Goal: Task Accomplishment & Management: Use online tool/utility

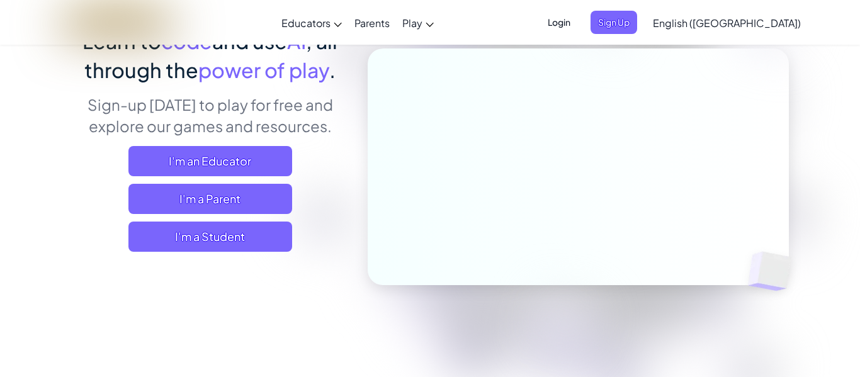
scroll to position [125, 0]
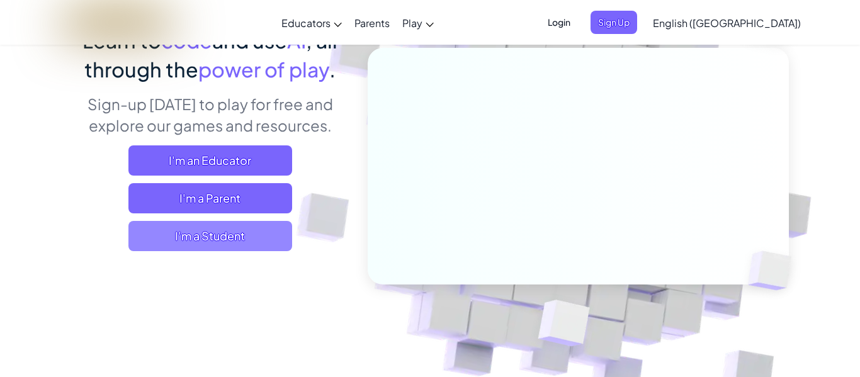
click at [246, 231] on span "I'm a Student" at bounding box center [210, 236] width 164 height 30
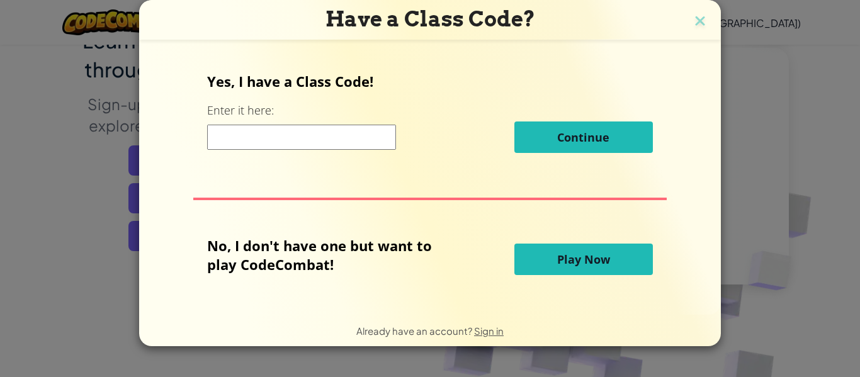
click at [555, 274] on button "Play Now" at bounding box center [584, 259] width 139 height 31
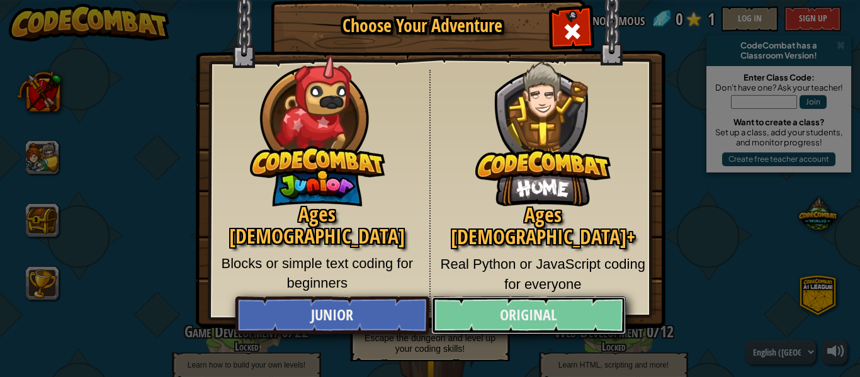
click at [476, 316] on link "Original" at bounding box center [528, 316] width 194 height 38
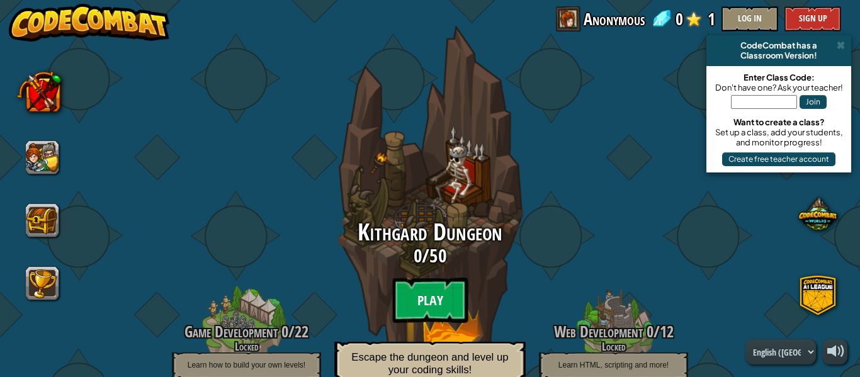
click at [423, 300] on btn "Play" at bounding box center [430, 300] width 76 height 45
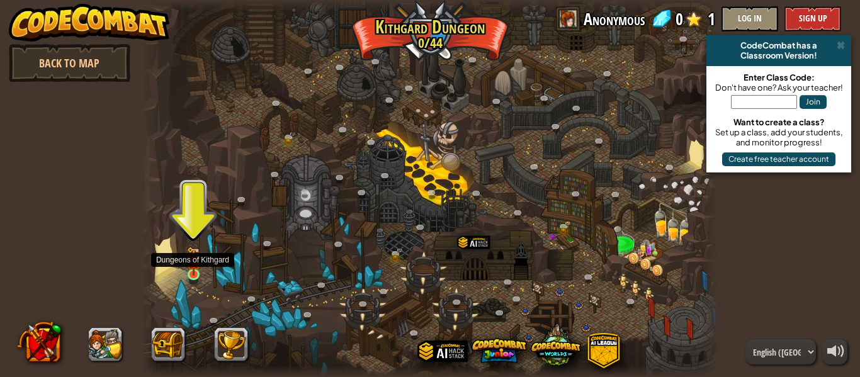
click at [191, 274] on img at bounding box center [193, 261] width 13 height 29
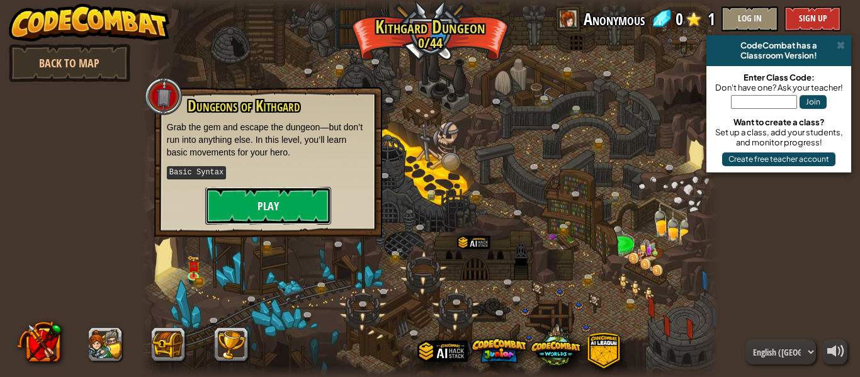
click at [239, 202] on button "Play" at bounding box center [268, 206] width 126 height 38
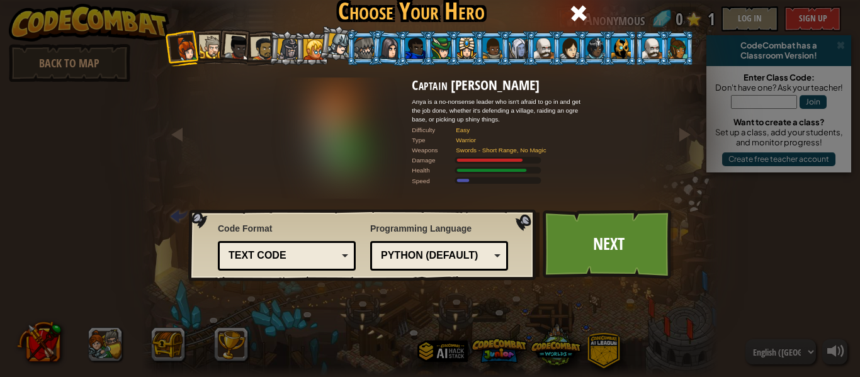
click at [270, 260] on div "Text code" at bounding box center [283, 256] width 109 height 14
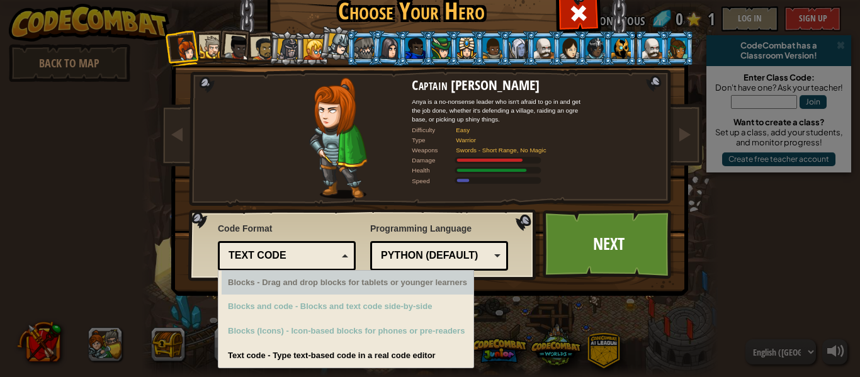
click at [290, 283] on div "Blocks - Drag and drop blocks for tablets or younger learners" at bounding box center [348, 283] width 252 height 25
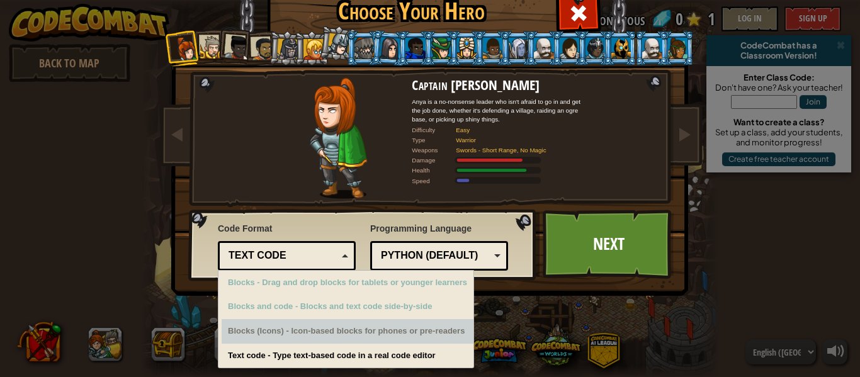
click at [365, 326] on div "Blocks (Icons) - Icon-based blocks for phones or pre-readers" at bounding box center [348, 331] width 252 height 25
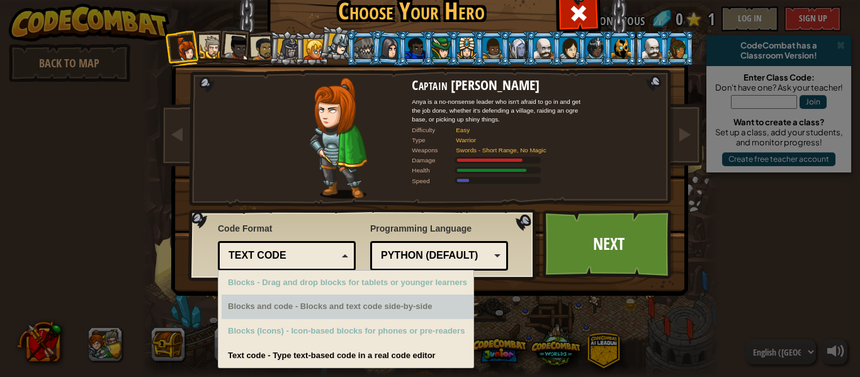
click at [465, 258] on div "Python (Default)" at bounding box center [435, 256] width 109 height 14
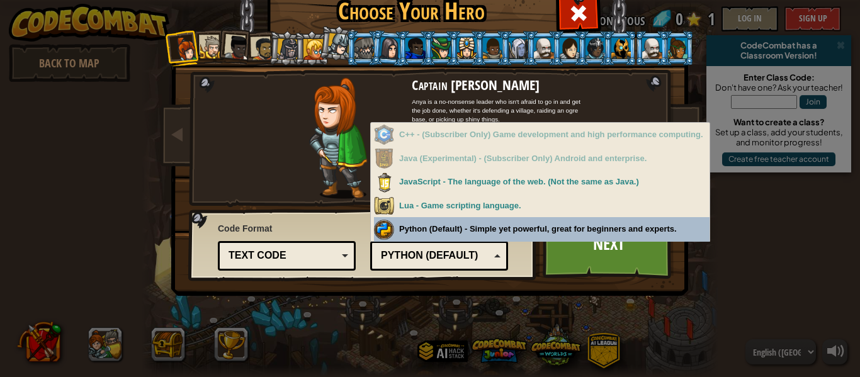
click at [448, 243] on div "Python (Default) JavaScript Lua C++ Java (Experimental) Python (Default)" at bounding box center [439, 256] width 138 height 30
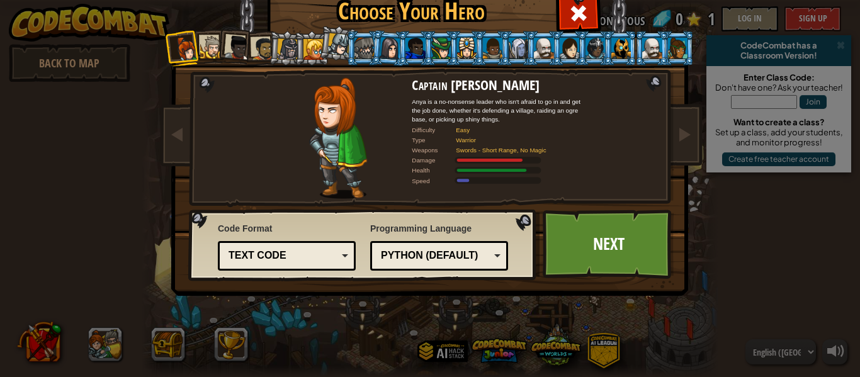
click at [362, 36] on li at bounding box center [363, 48] width 34 height 35
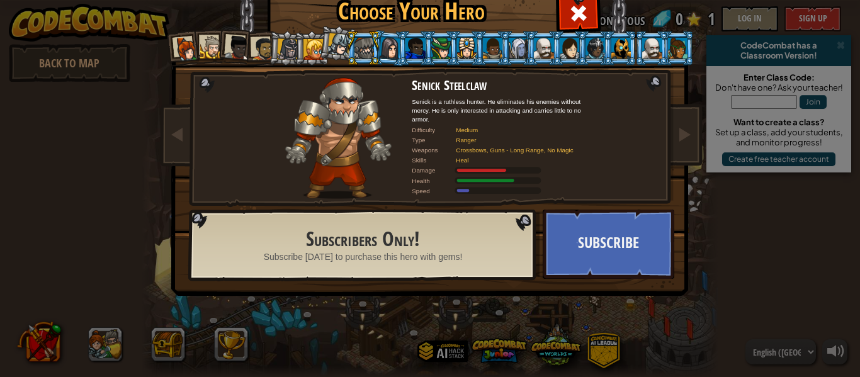
click at [310, 50] on div at bounding box center [314, 49] width 20 height 20
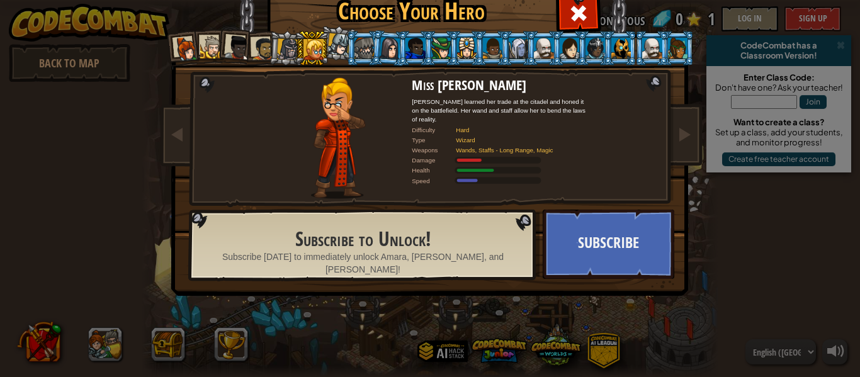
click at [190, 54] on div at bounding box center [186, 49] width 25 height 25
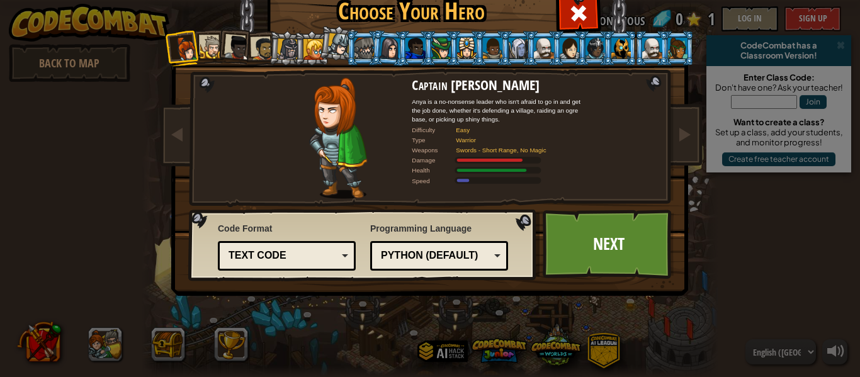
click at [566, 54] on div at bounding box center [570, 48] width 20 height 20
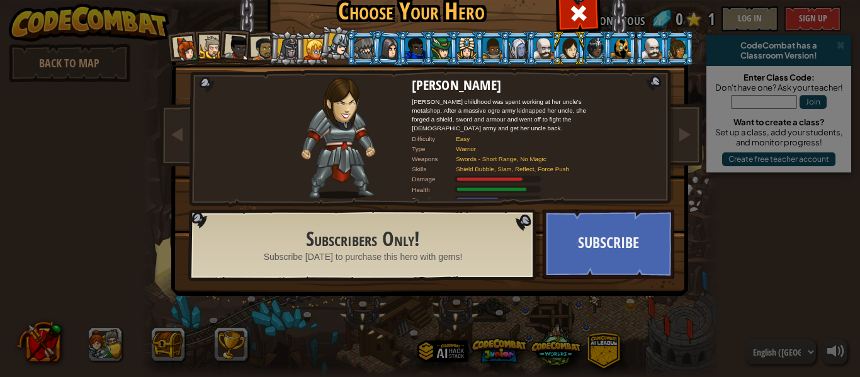
click at [598, 52] on div at bounding box center [596, 48] width 20 height 20
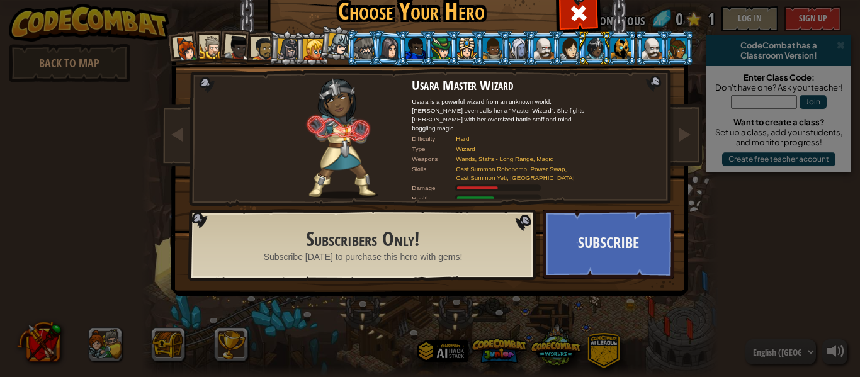
click at [213, 43] on div at bounding box center [211, 47] width 23 height 23
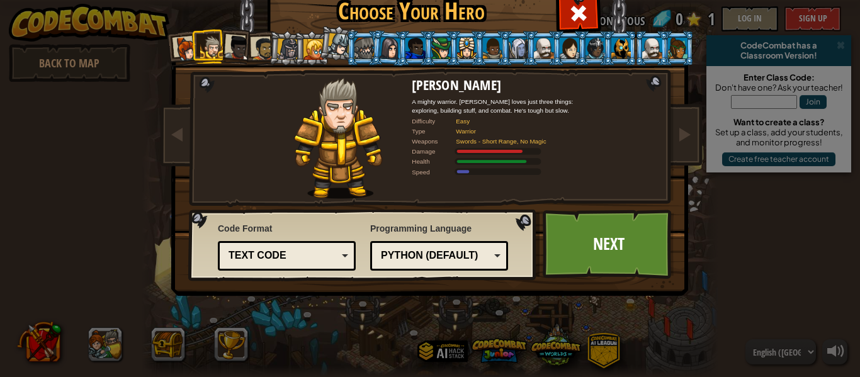
click at [521, 52] on div at bounding box center [519, 48] width 20 height 20
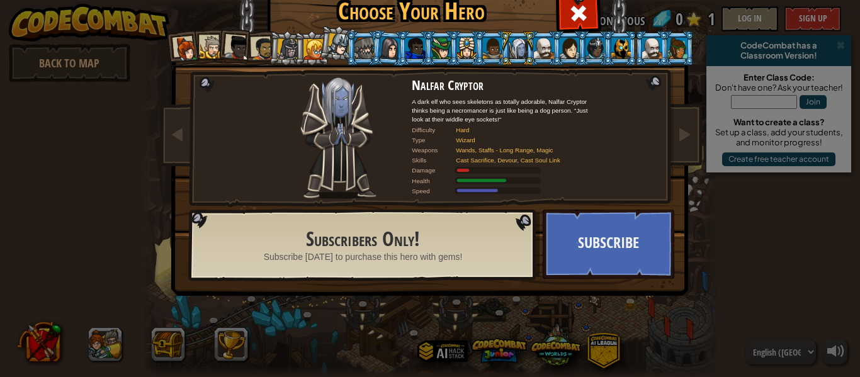
click at [457, 60] on li at bounding box center [466, 48] width 34 height 35
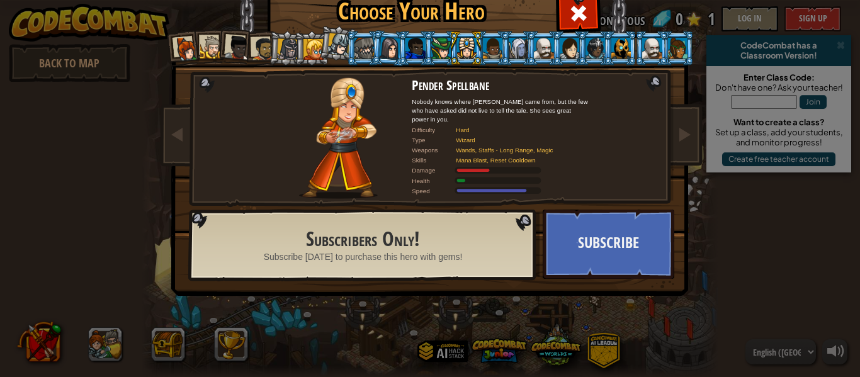
click at [173, 52] on li at bounding box center [183, 48] width 37 height 37
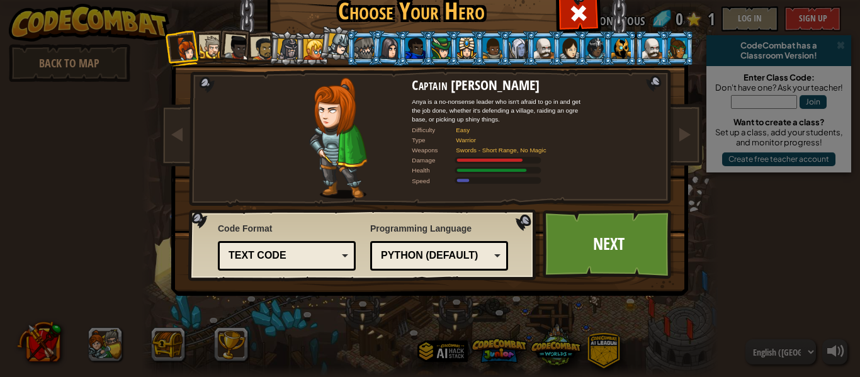
click at [301, 57] on li at bounding box center [312, 48] width 34 height 35
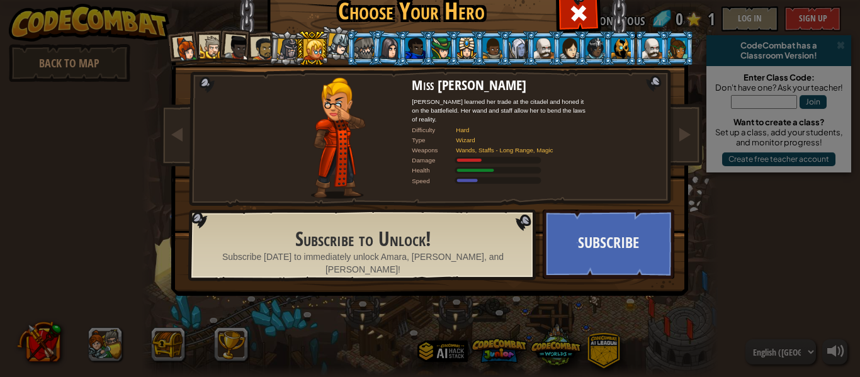
click at [339, 51] on div at bounding box center [339, 44] width 23 height 23
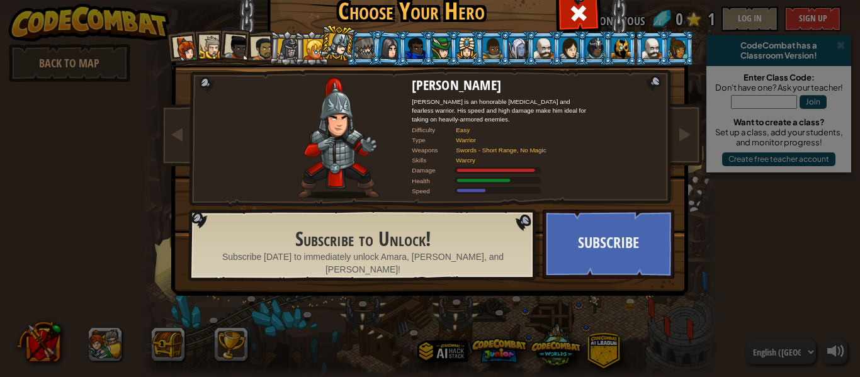
click at [183, 50] on div at bounding box center [186, 49] width 25 height 25
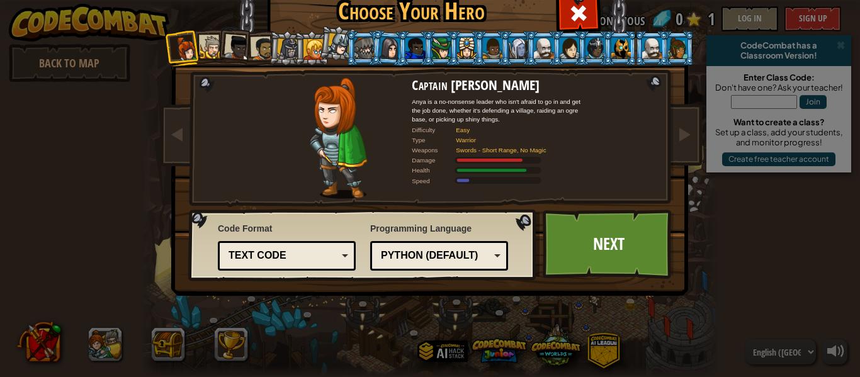
click at [328, 40] on div at bounding box center [339, 44] width 23 height 23
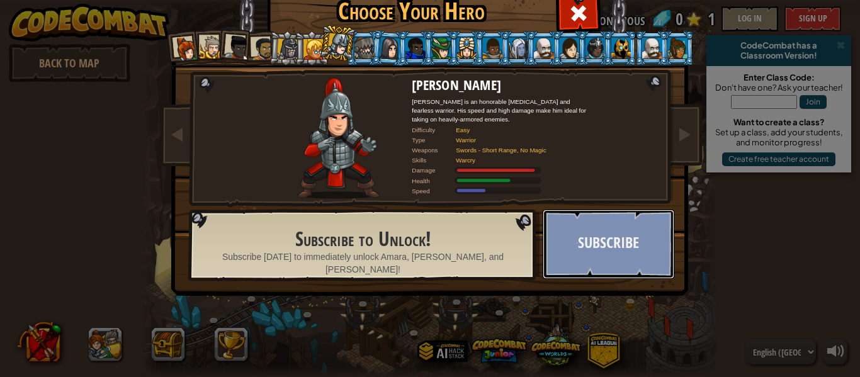
click at [600, 232] on button "Subscribe" at bounding box center [609, 244] width 132 height 69
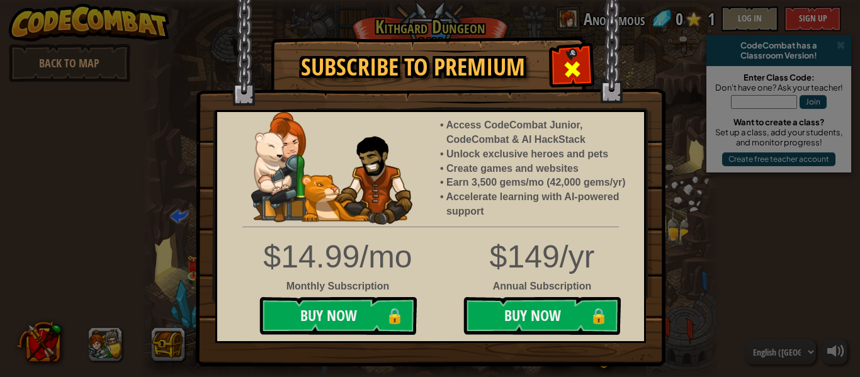
click at [572, 84] on div at bounding box center [572, 68] width 40 height 40
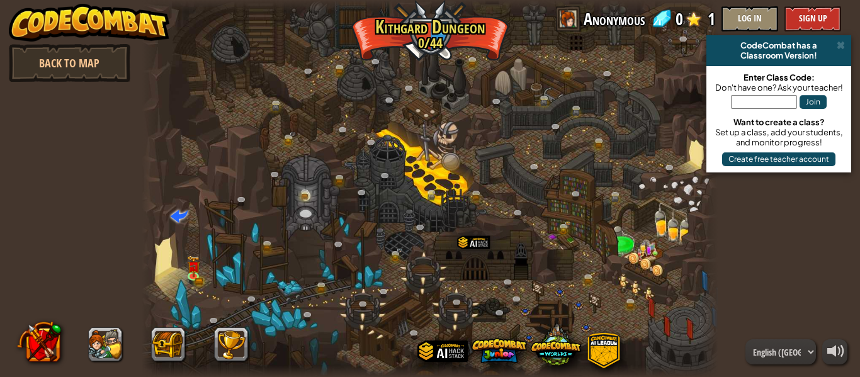
click at [127, 344] on div at bounding box center [136, 344] width 239 height 50
click at [117, 350] on button at bounding box center [106, 344] width 34 height 34
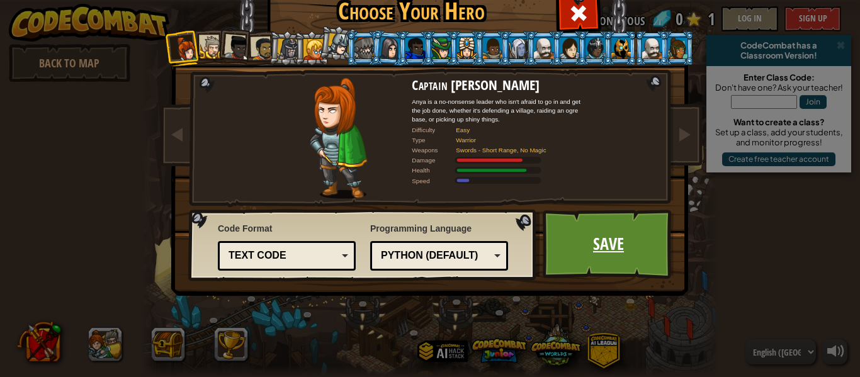
click at [621, 253] on link "Save" at bounding box center [609, 244] width 132 height 69
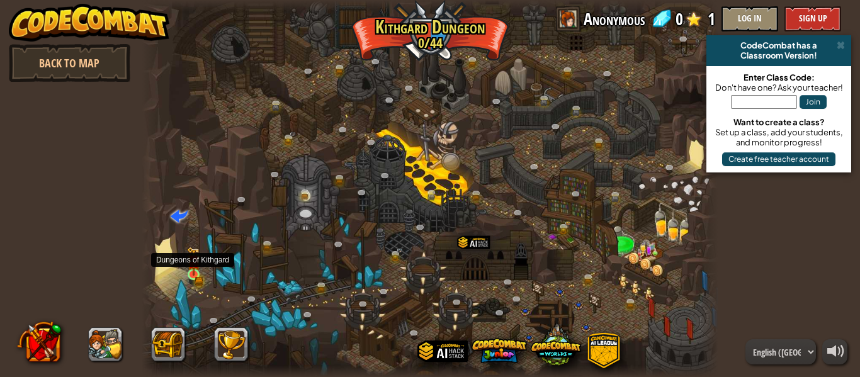
click at [191, 274] on img at bounding box center [193, 261] width 13 height 29
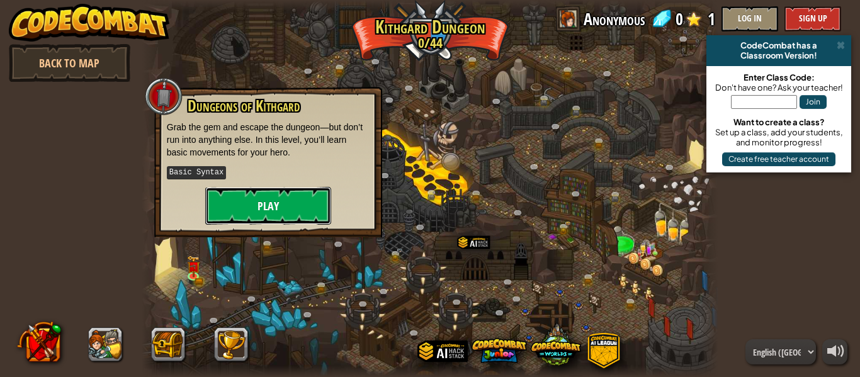
click at [234, 210] on button "Play" at bounding box center [268, 206] width 126 height 38
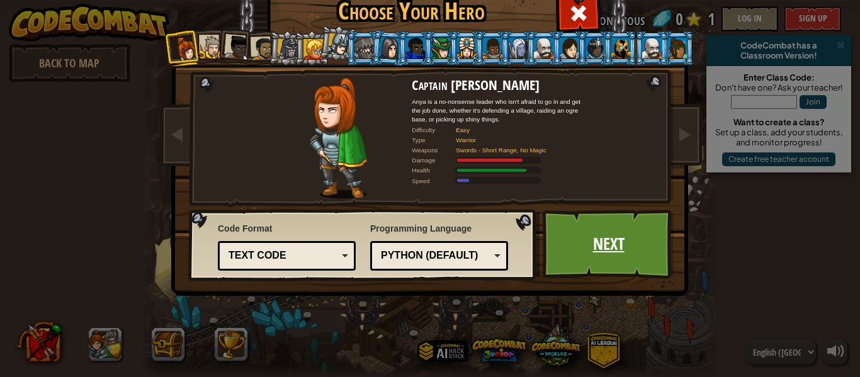
click at [650, 251] on link "Next" at bounding box center [609, 244] width 132 height 69
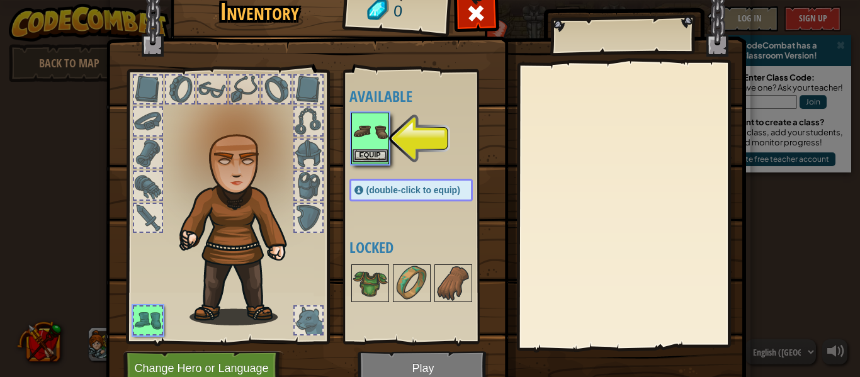
click at [382, 132] on img at bounding box center [370, 131] width 35 height 35
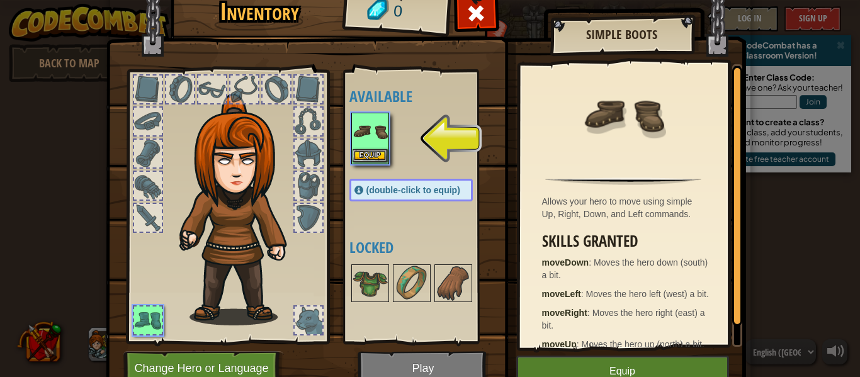
click at [372, 130] on img at bounding box center [370, 131] width 35 height 35
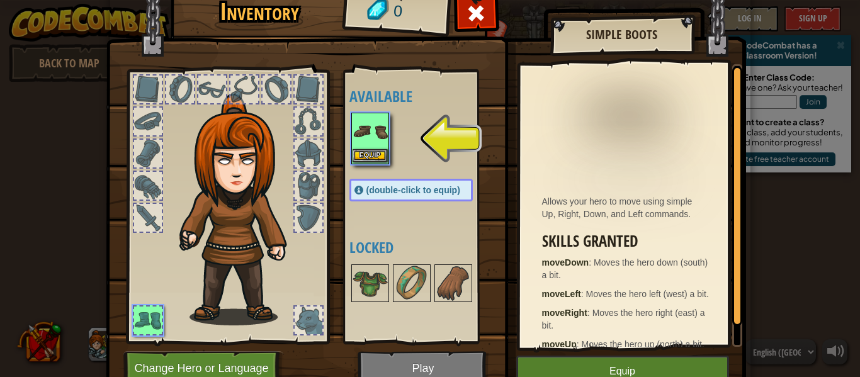
click at [372, 130] on img at bounding box center [370, 131] width 35 height 35
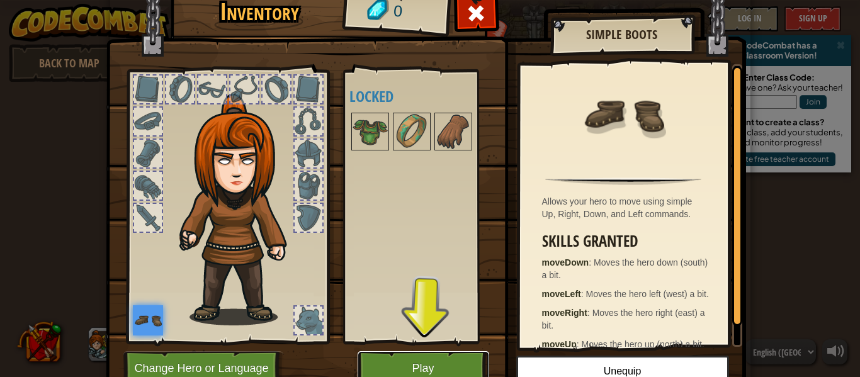
click at [416, 365] on button "Play" at bounding box center [424, 368] width 132 height 35
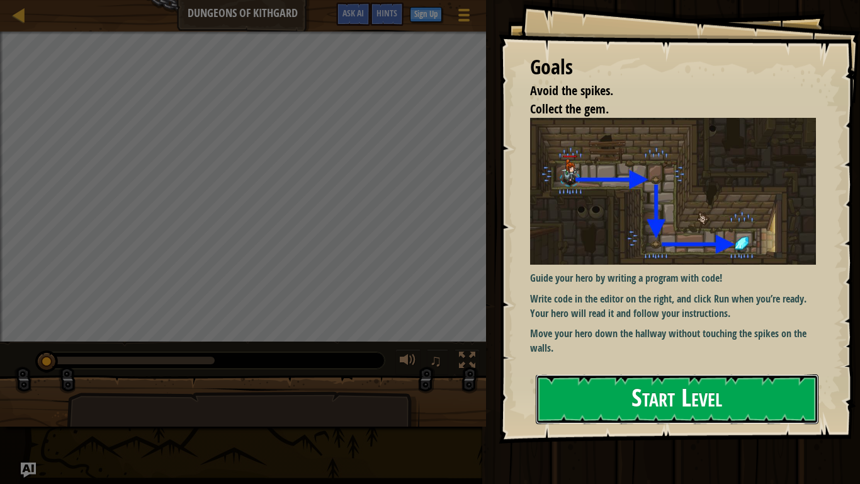
click at [617, 377] on button "Start Level" at bounding box center [677, 399] width 283 height 50
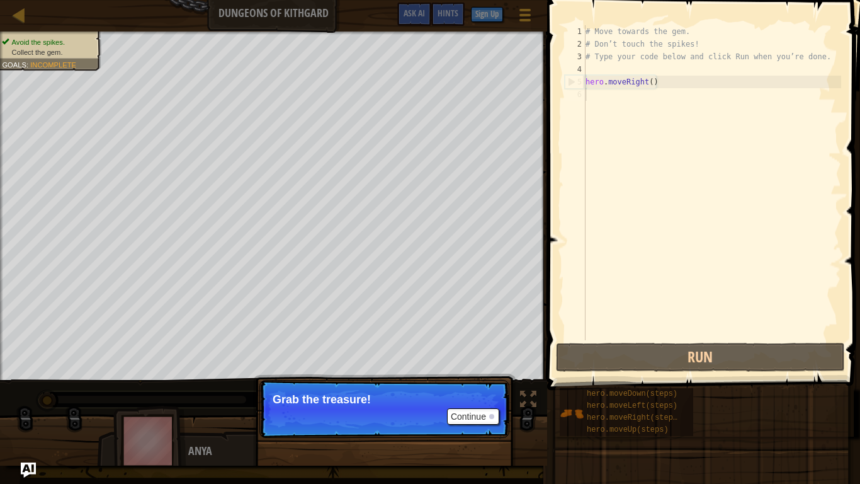
click at [484, 377] on p "Continue Grab the treasure!" at bounding box center [384, 409] width 250 height 58
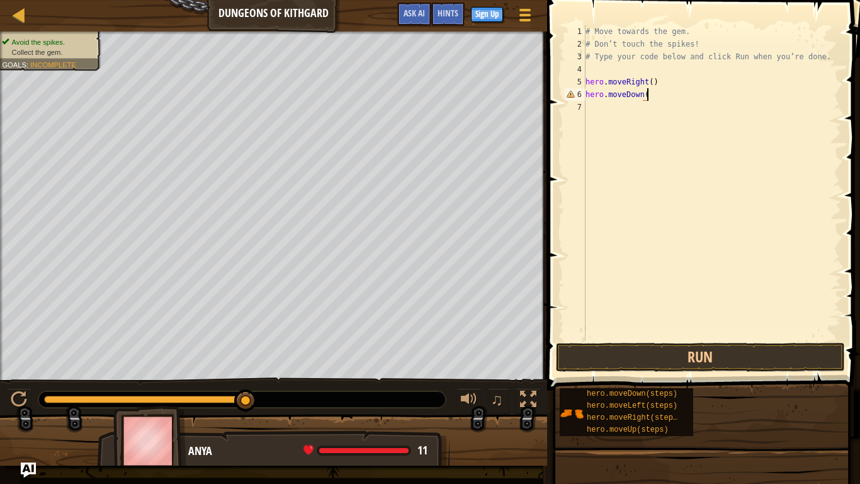
scroll to position [6, 9]
type textarea "hero.moveDown()"
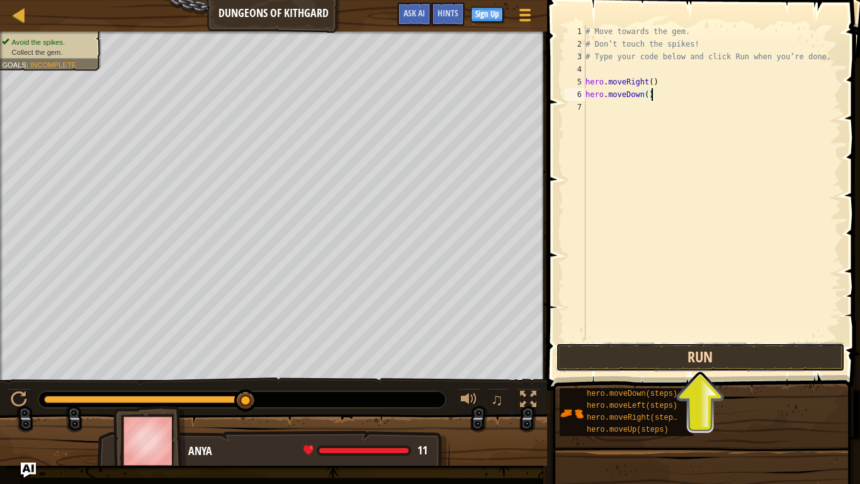
click at [666, 359] on button "Run" at bounding box center [700, 357] width 289 height 29
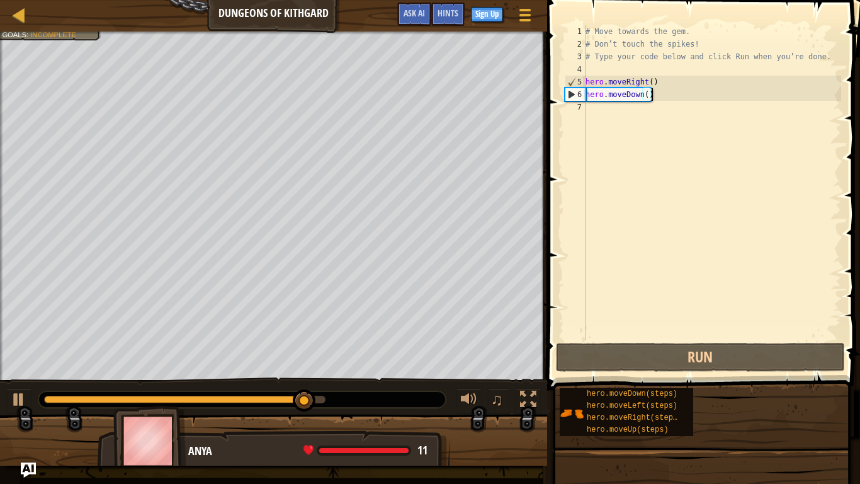
click at [663, 101] on div "# Move towards the gem. # Don’t touch the spikes! # Type your code below and cl…" at bounding box center [712, 195] width 258 height 340
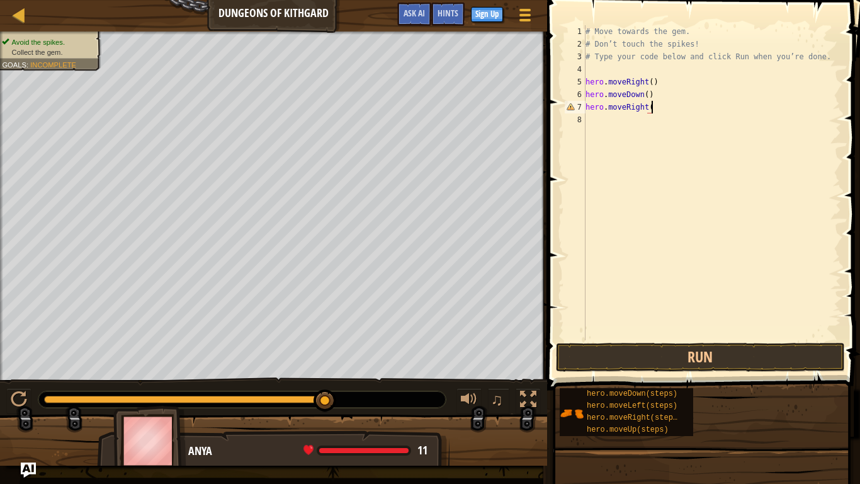
scroll to position [6, 9]
type textarea "hero.moveRight()"
click at [661, 355] on button "Run" at bounding box center [700, 357] width 289 height 29
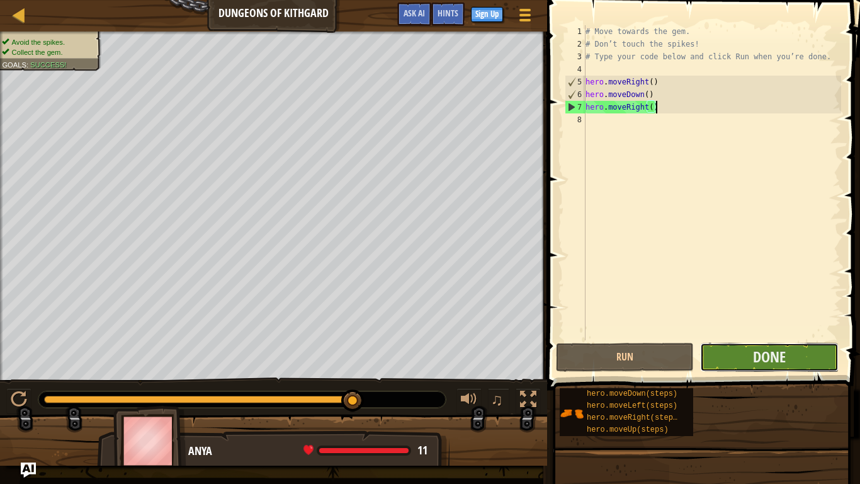
click at [744, 357] on button "Done" at bounding box center [769, 357] width 138 height 29
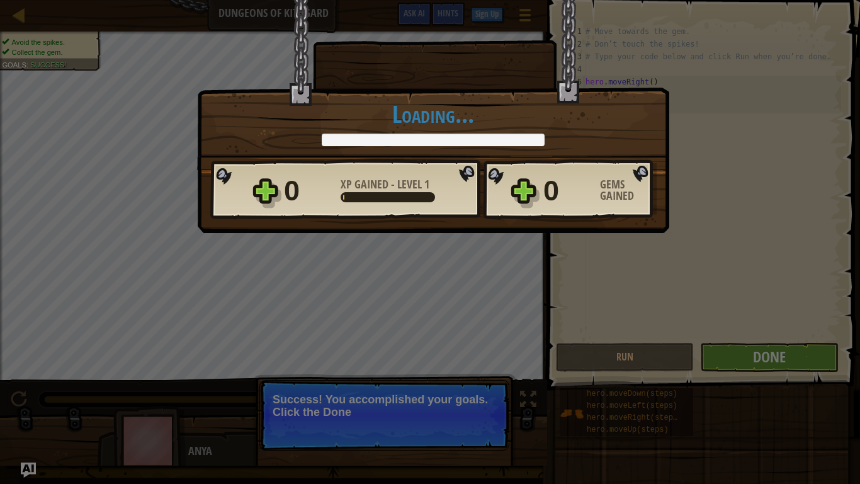
click at [452, 188] on div "0 XP Gained - Level 1" at bounding box center [378, 191] width 189 height 40
click at [467, 377] on div "× Well done, hero. You’re building the strength to escape [PERSON_NAME]. How fu…" at bounding box center [430, 242] width 860 height 484
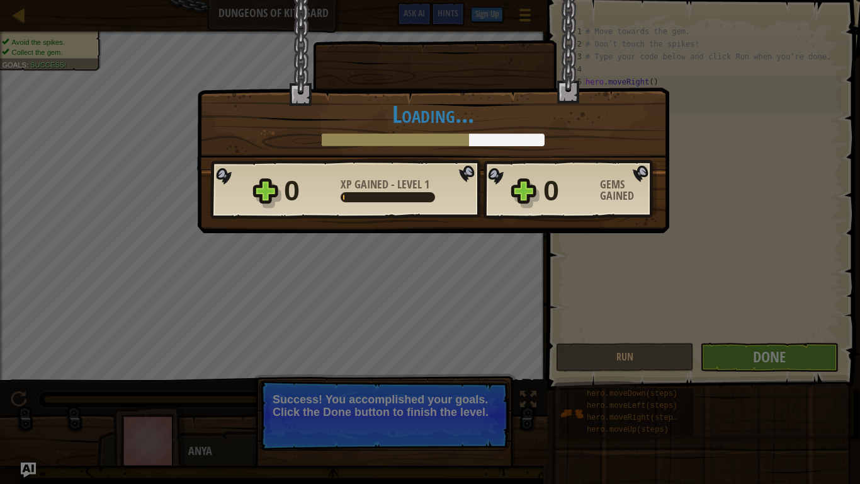
click at [581, 115] on h1 "Loading..." at bounding box center [433, 114] width 446 height 26
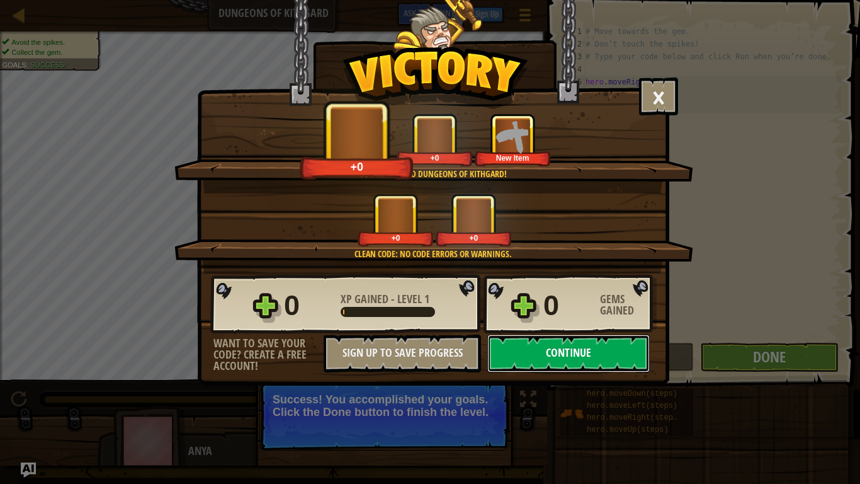
click at [608, 354] on button "Continue" at bounding box center [568, 353] width 162 height 38
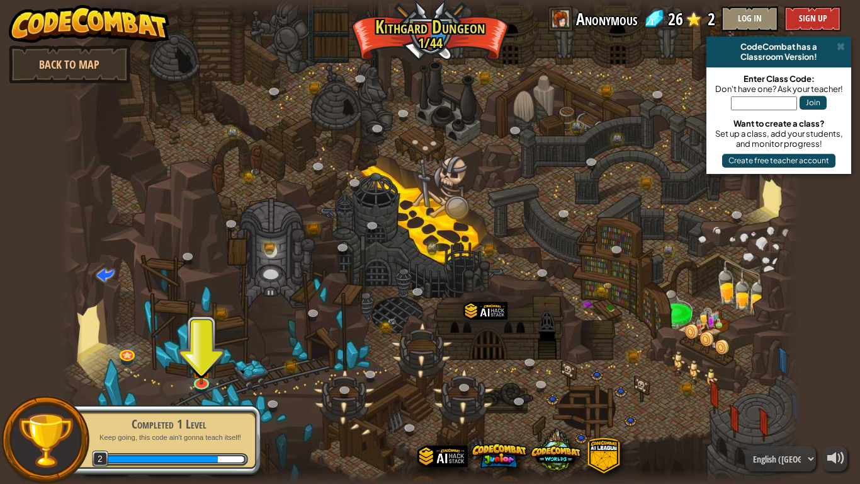
click at [23, 377] on img at bounding box center [45, 439] width 57 height 57
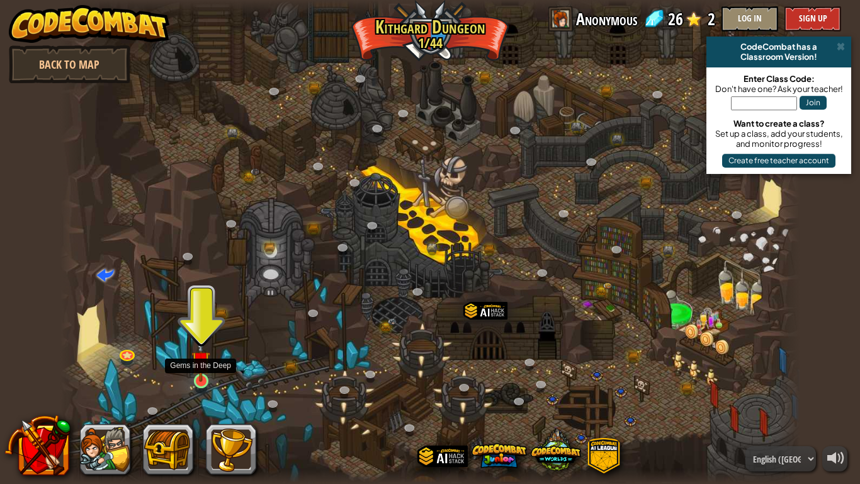
click at [206, 374] on img at bounding box center [200, 360] width 19 height 43
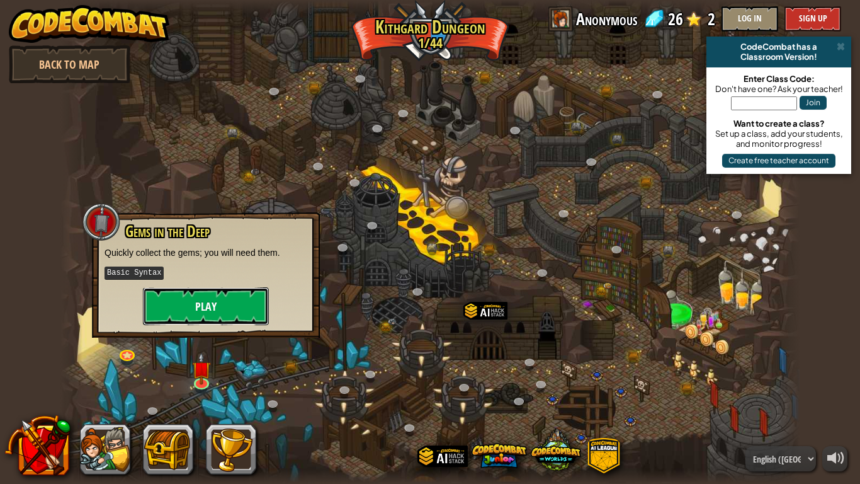
click at [240, 297] on button "Play" at bounding box center [206, 306] width 126 height 38
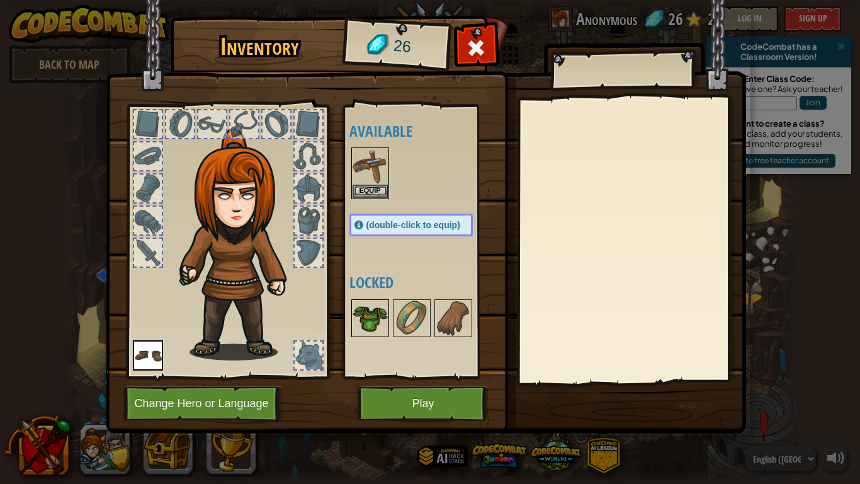
click at [358, 324] on img at bounding box center [370, 317] width 35 height 35
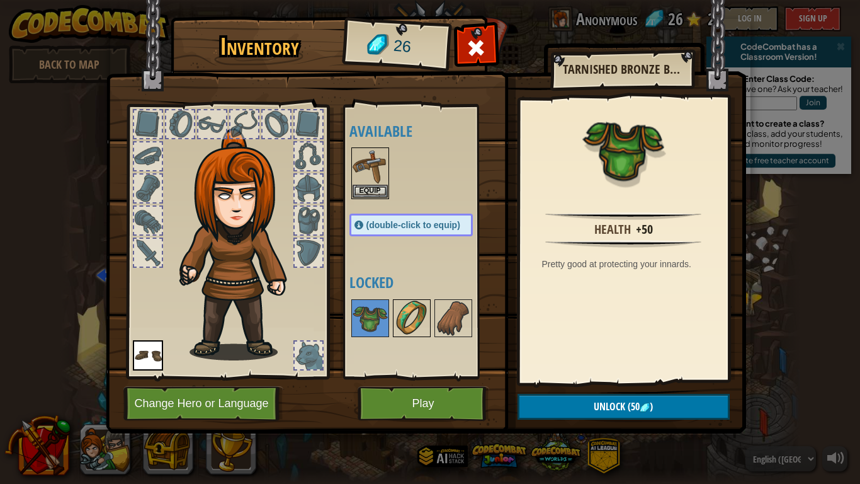
click at [406, 325] on img at bounding box center [411, 317] width 35 height 35
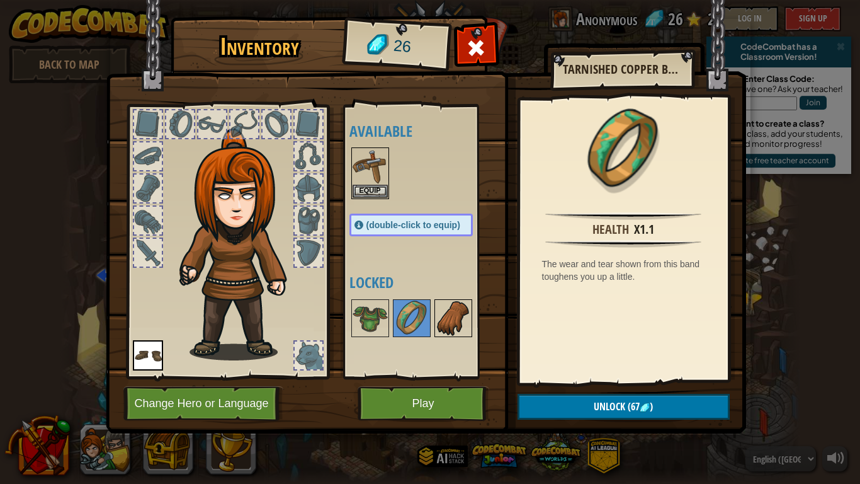
click at [443, 324] on img at bounding box center [453, 317] width 35 height 35
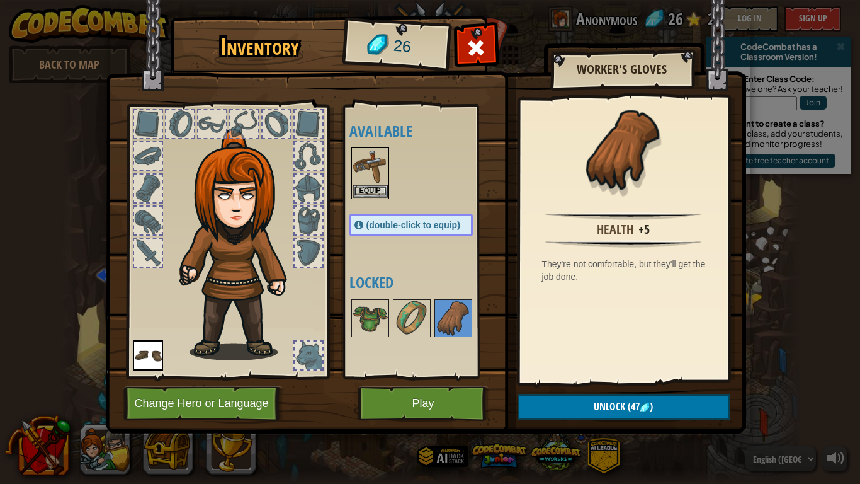
click at [317, 186] on div at bounding box center [309, 188] width 28 height 28
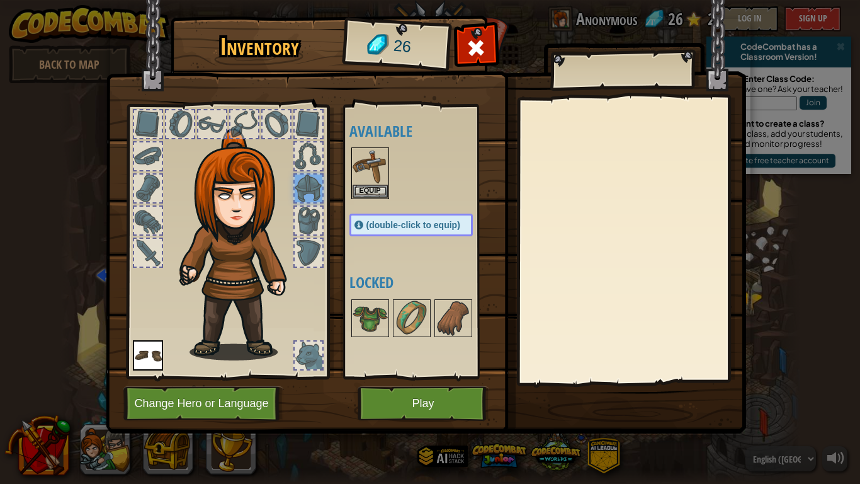
click at [314, 155] on div at bounding box center [309, 156] width 28 height 28
click at [310, 115] on div at bounding box center [309, 124] width 28 height 28
click at [416, 262] on div "Available Equip Equip (double-click to equip) Locked" at bounding box center [424, 241] width 149 height 263
click at [401, 377] on button "Play" at bounding box center [424, 403] width 132 height 35
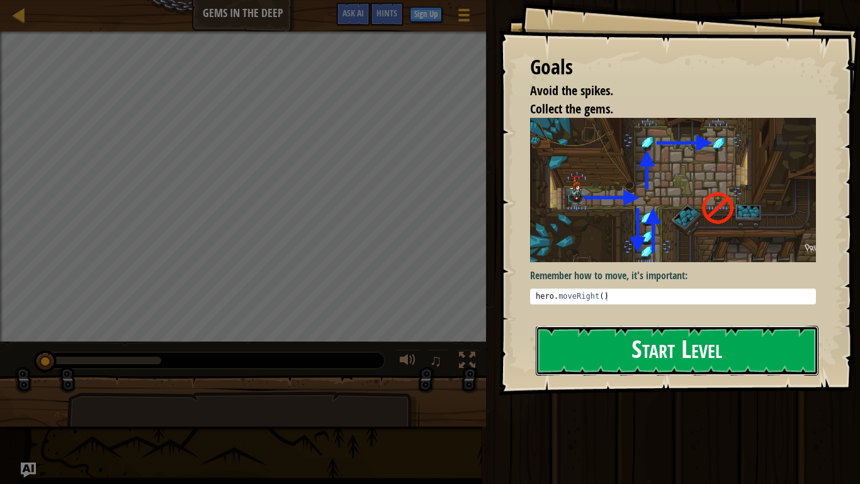
click at [617, 356] on button "Start Level" at bounding box center [677, 351] width 283 height 50
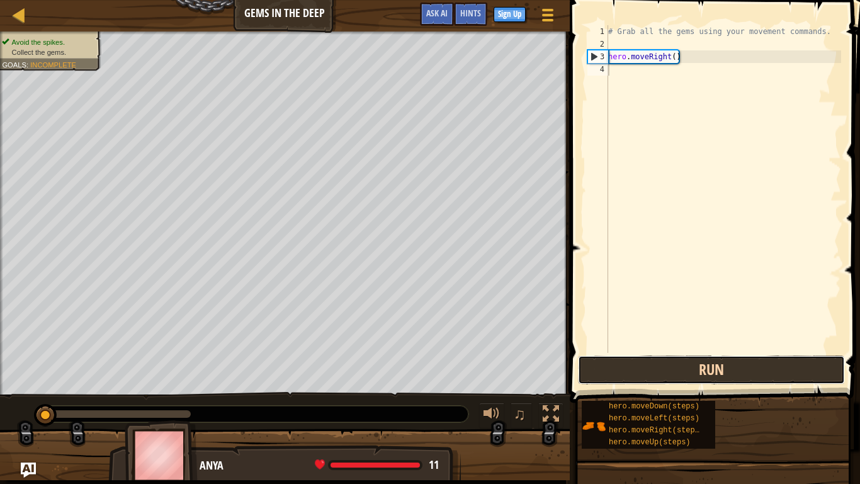
click at [698, 372] on button "Run" at bounding box center [711, 369] width 267 height 29
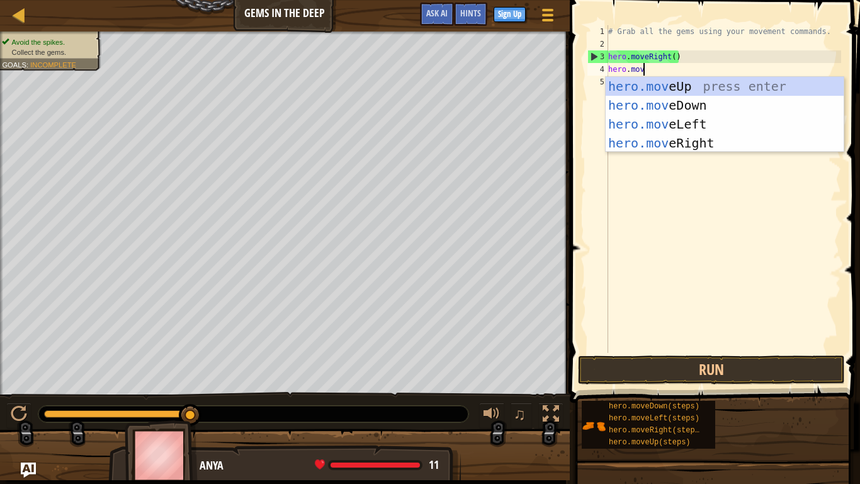
scroll to position [6, 5]
type textarea "hero.moveD"
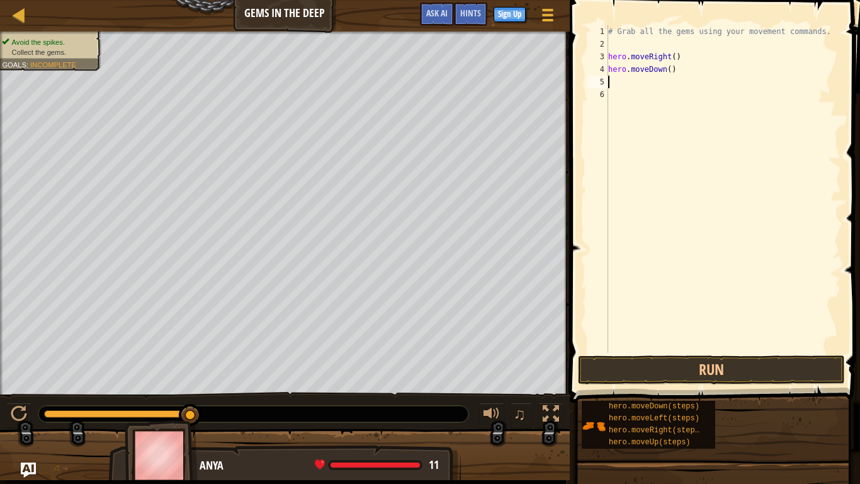
scroll to position [6, 0]
click at [647, 363] on button "Run" at bounding box center [711, 369] width 267 height 29
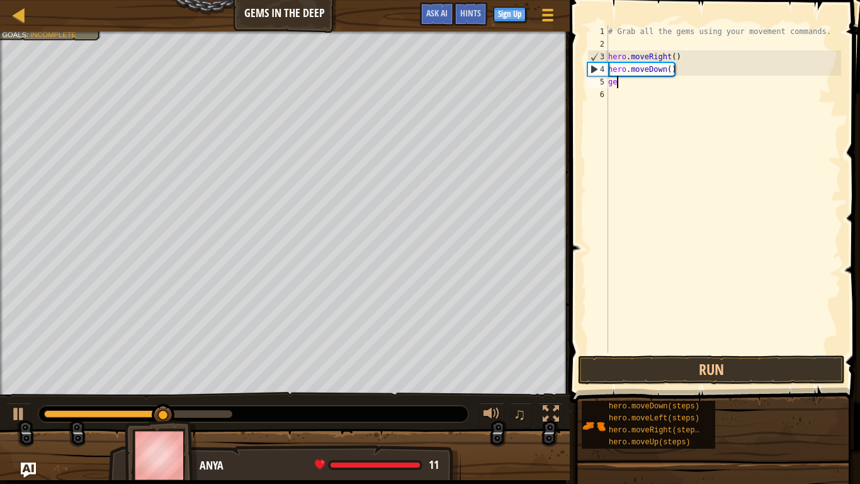
scroll to position [6, 1]
type textarea "g"
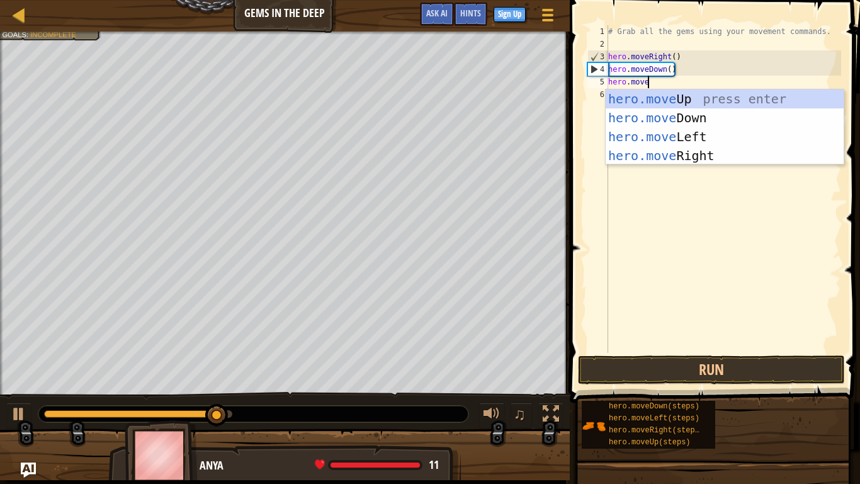
scroll to position [6, 5]
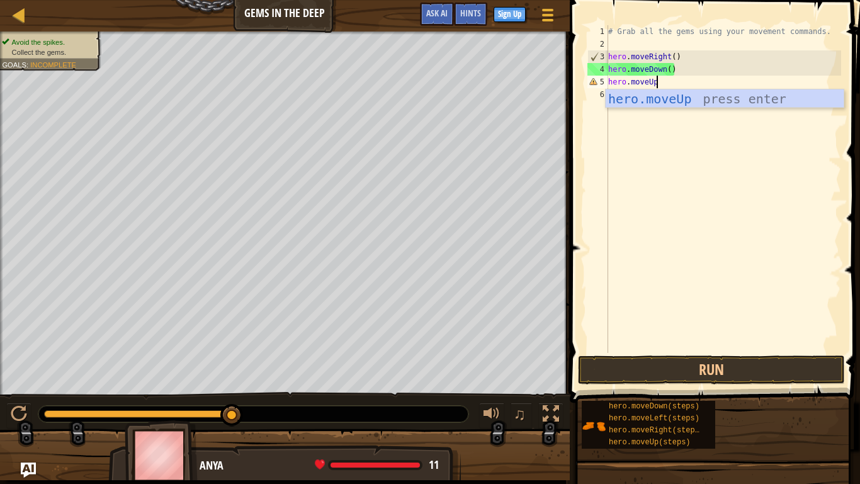
type textarea "hero.moveUp()"
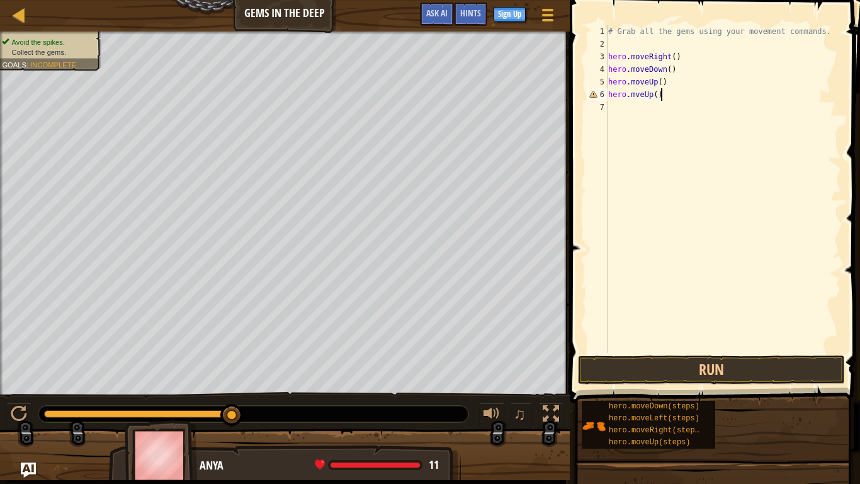
scroll to position [6, 7]
type textarea "hero.moveUp()"
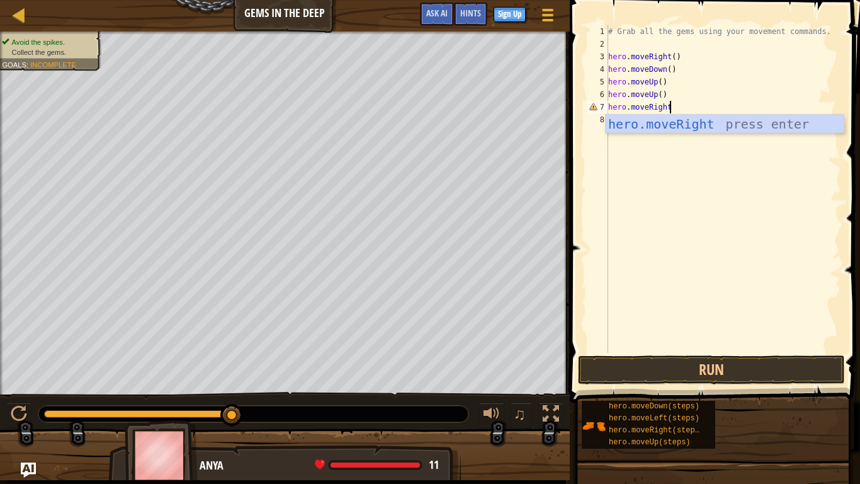
scroll to position [6, 8]
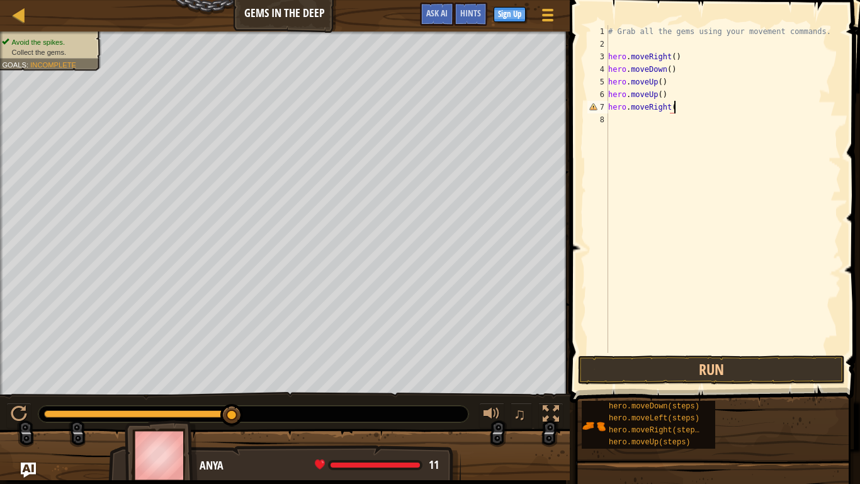
type textarea "hero.moveRight()"
click at [659, 372] on button "Run" at bounding box center [711, 369] width 267 height 29
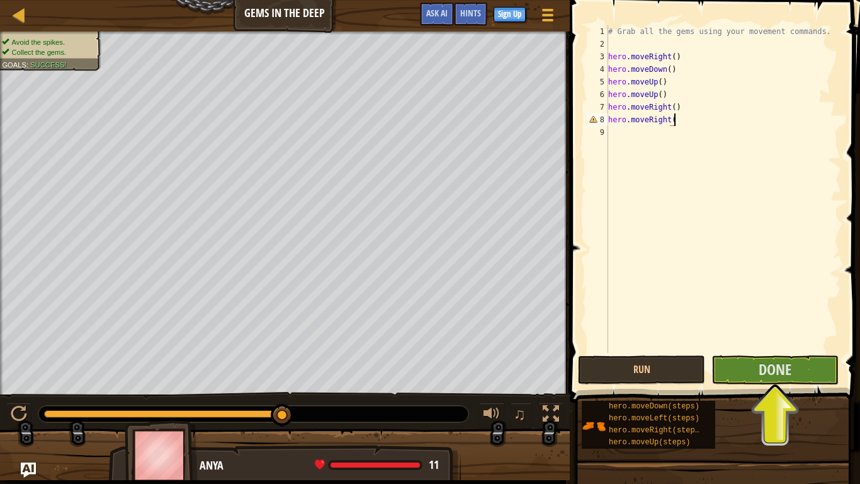
scroll to position [6, 9]
type textarea "hero.moveRight()"
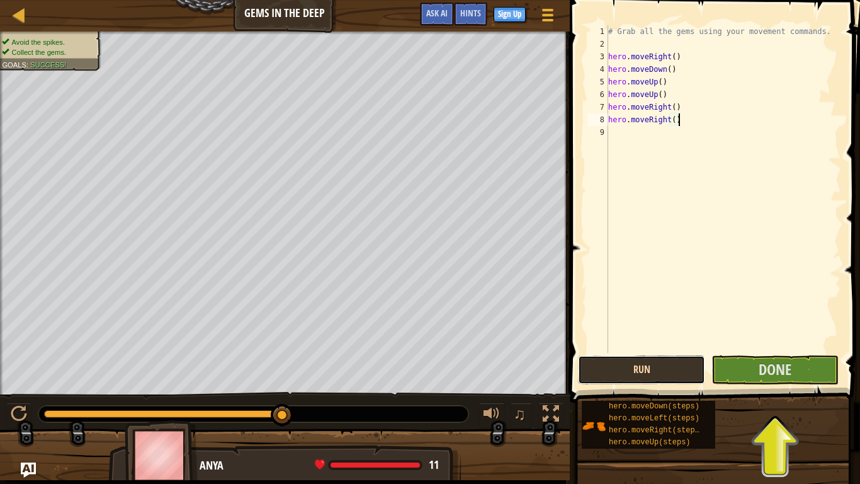
click at [649, 377] on button "Run" at bounding box center [641, 369] width 127 height 29
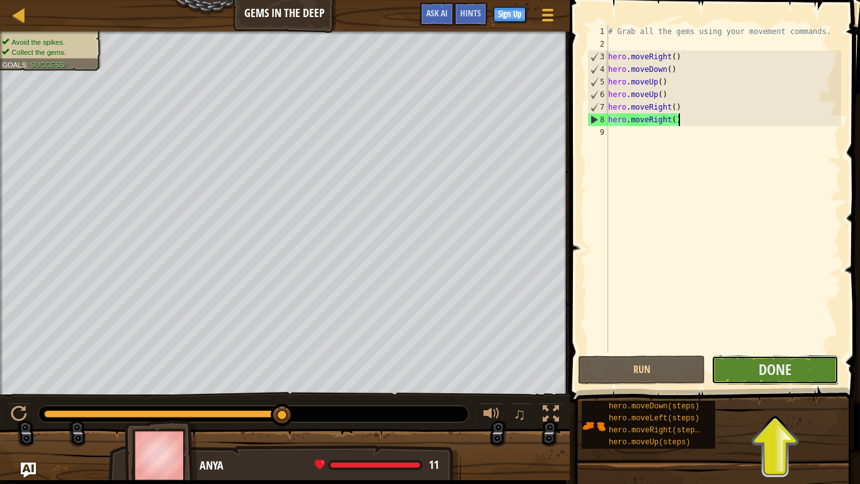
click at [801, 371] on button "Done" at bounding box center [775, 369] width 127 height 29
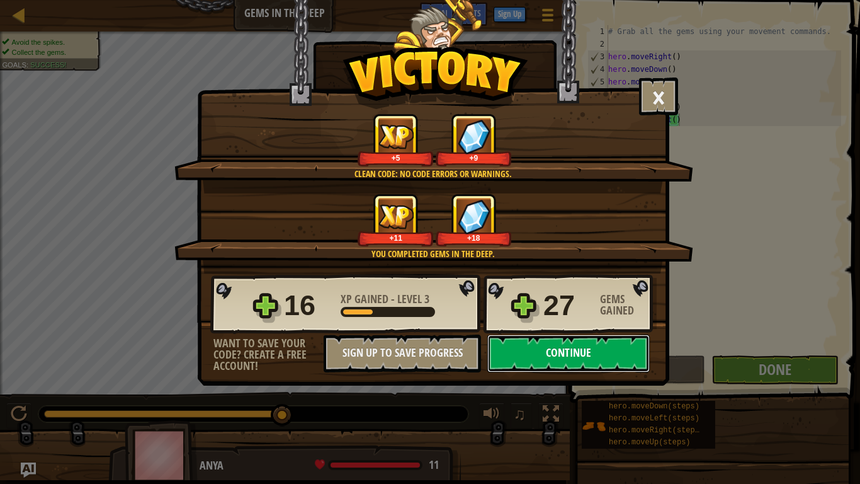
click at [550, 348] on button "Continue" at bounding box center [568, 353] width 162 height 38
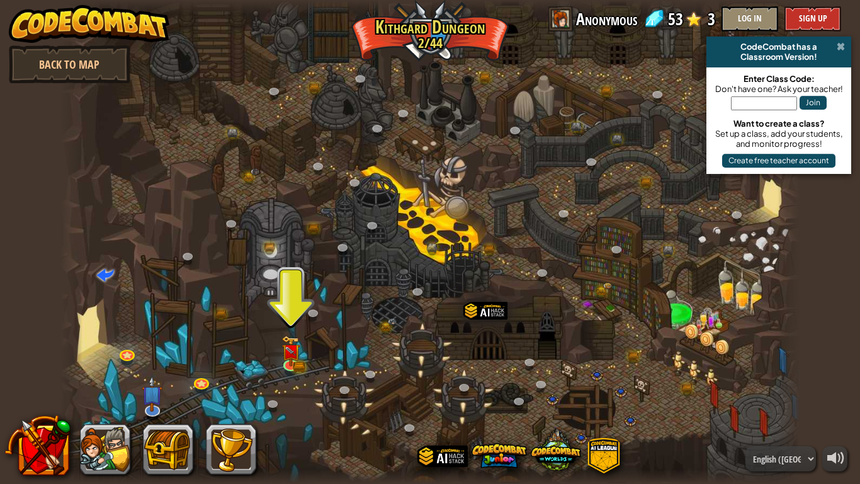
click at [841, 48] on span at bounding box center [841, 47] width 8 height 10
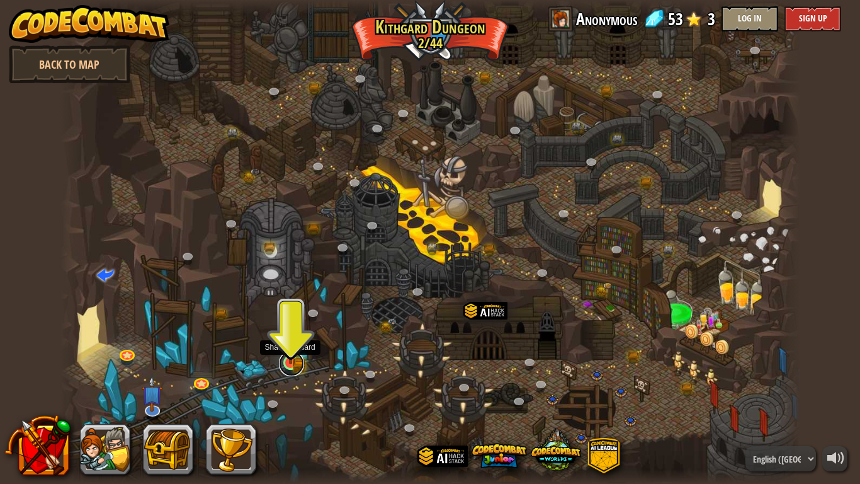
click at [289, 371] on link at bounding box center [291, 363] width 25 height 25
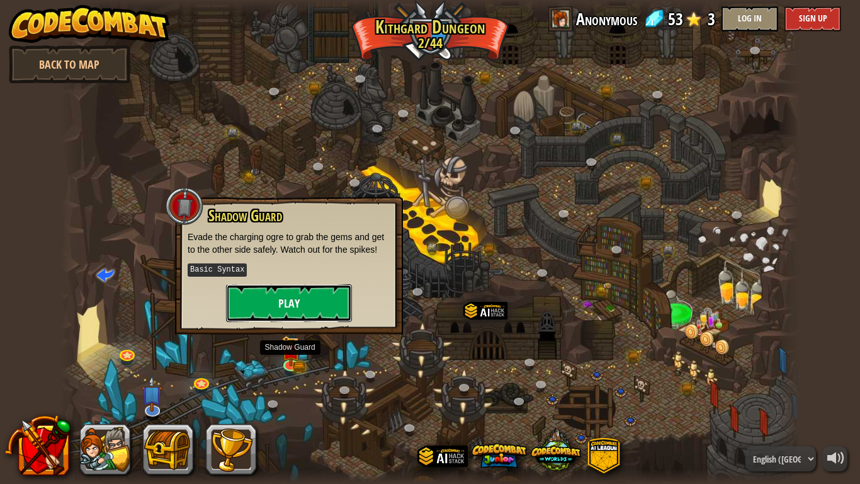
click at [307, 309] on button "Play" at bounding box center [289, 303] width 126 height 38
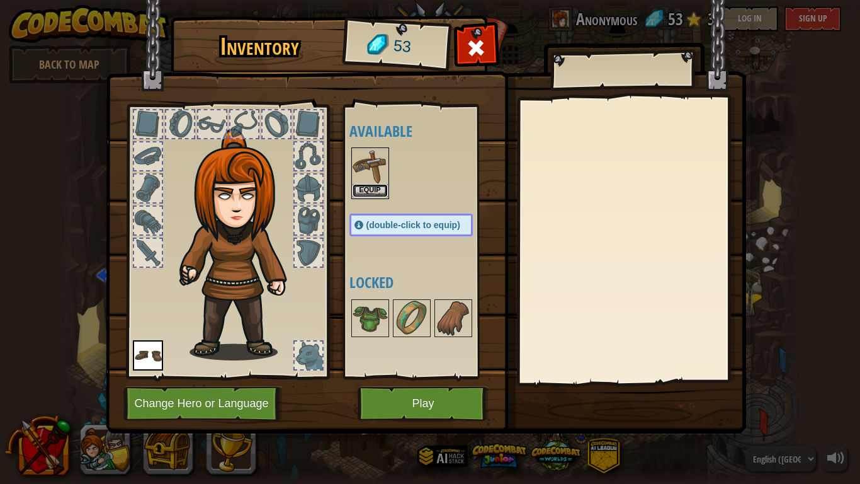
click at [372, 185] on button "Equip" at bounding box center [370, 190] width 35 height 13
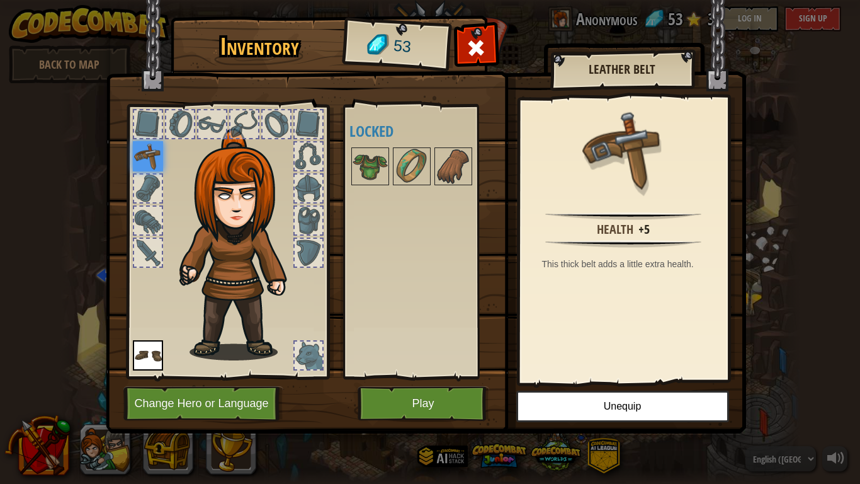
click at [156, 156] on img at bounding box center [148, 156] width 30 height 30
click at [660, 377] on button "Unequip" at bounding box center [622, 405] width 213 height 31
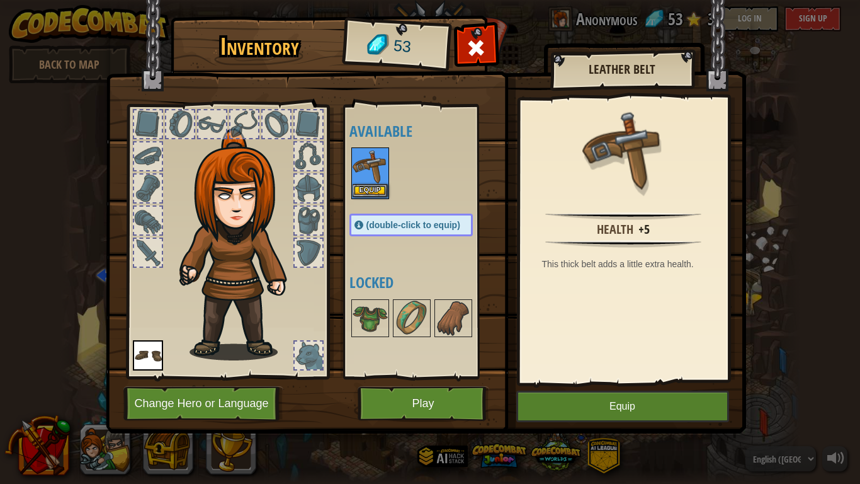
click at [381, 171] on img at bounding box center [370, 166] width 35 height 35
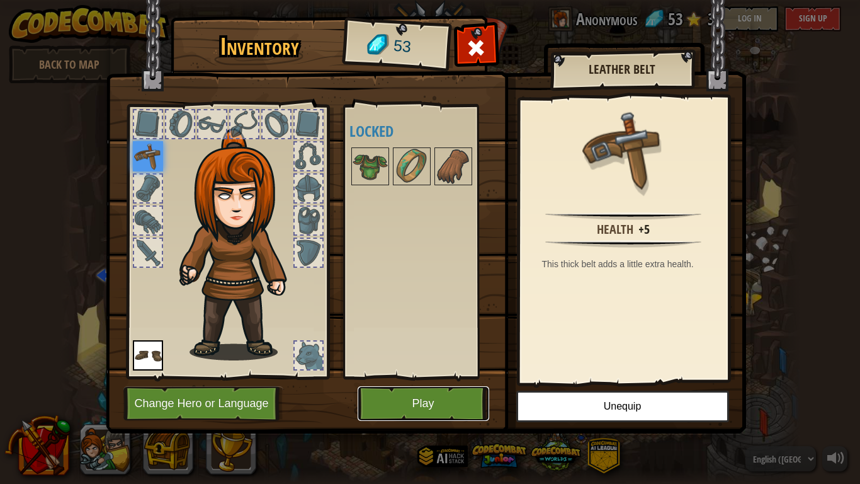
click at [468, 377] on button "Play" at bounding box center [424, 403] width 132 height 35
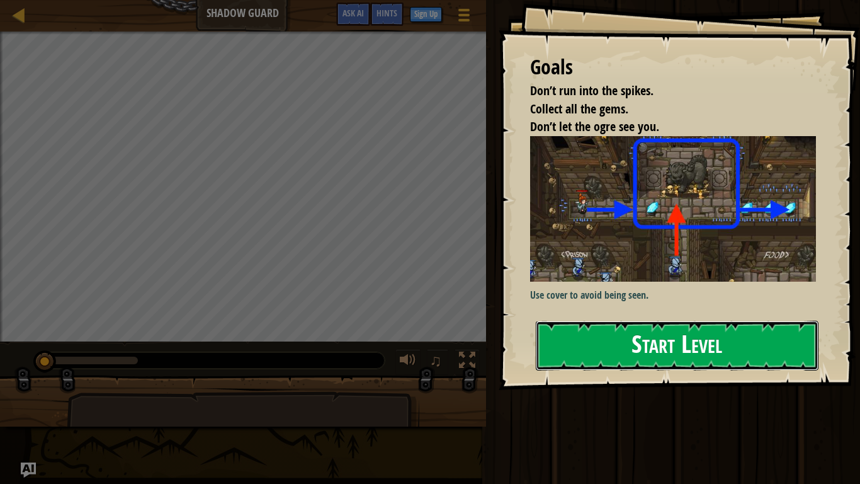
click at [707, 350] on button "Start Level" at bounding box center [677, 346] width 283 height 50
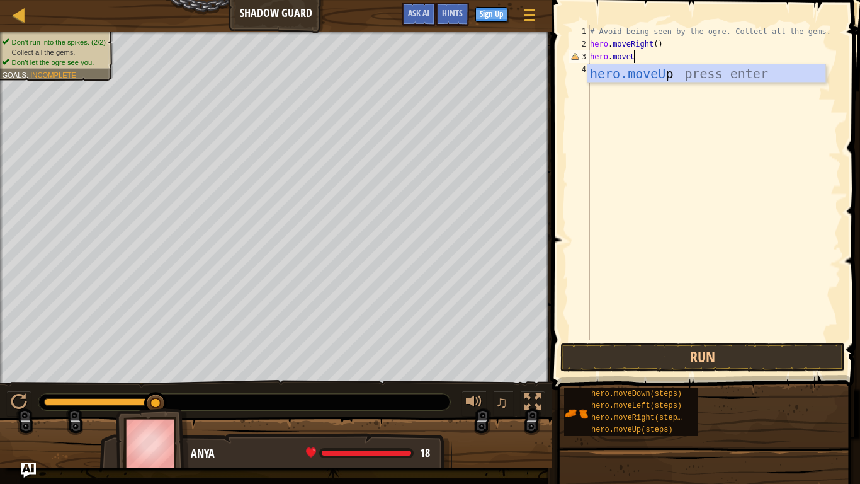
scroll to position [6, 6]
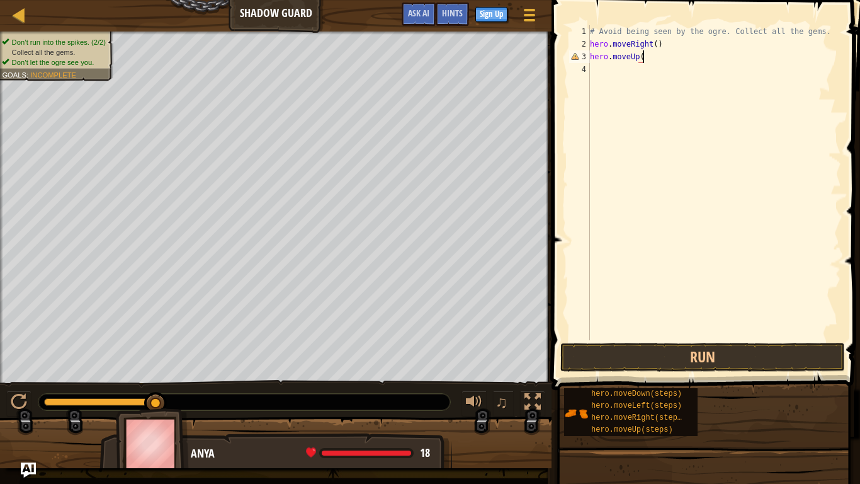
type textarea "hero.moveUp()"
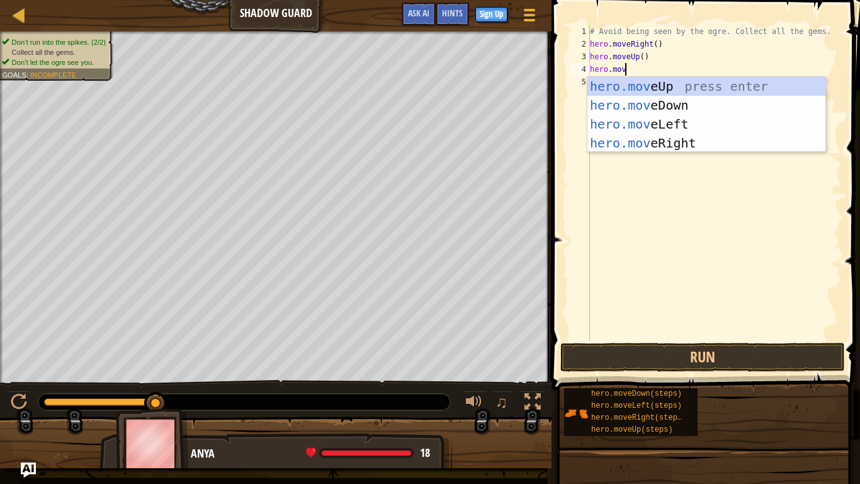
scroll to position [6, 5]
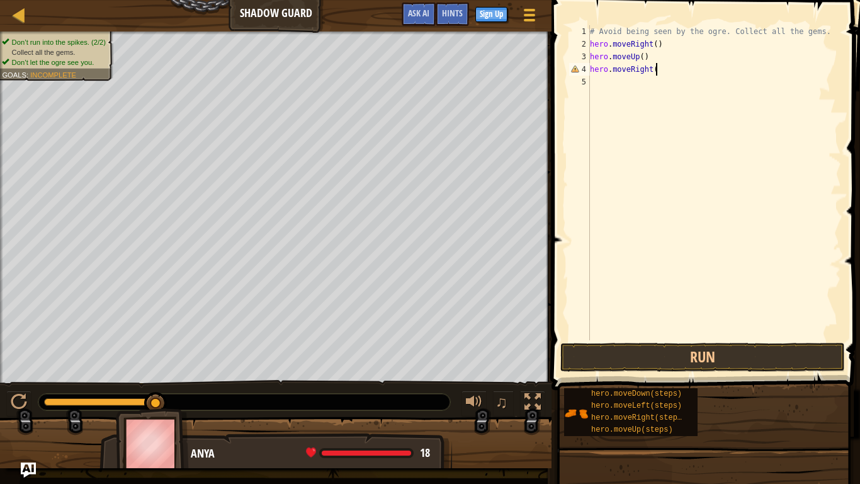
type textarea "hero.moveRight()"
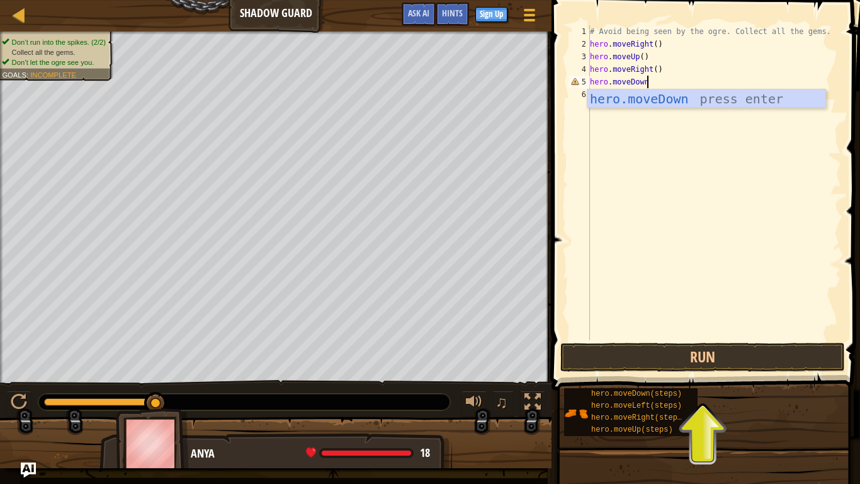
type textarea "hero.moveDown()"
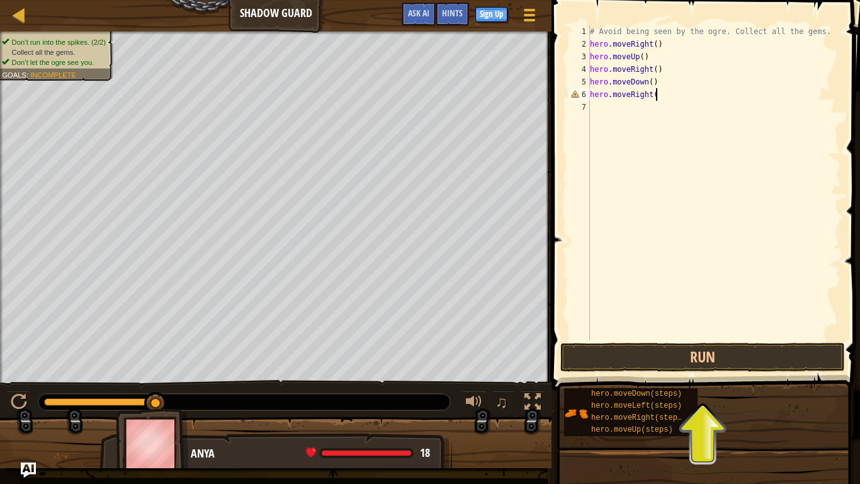
scroll to position [6, 9]
type textarea "hero.moveRight()"
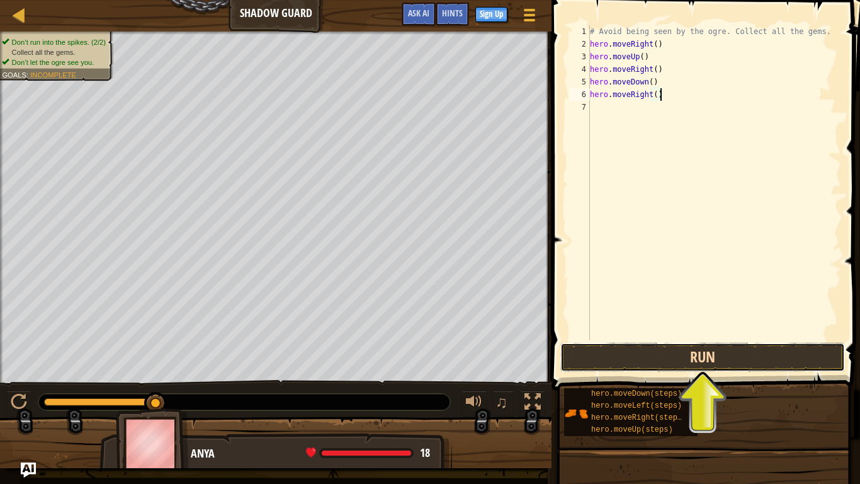
click at [664, 351] on button "Run" at bounding box center [703, 357] width 285 height 29
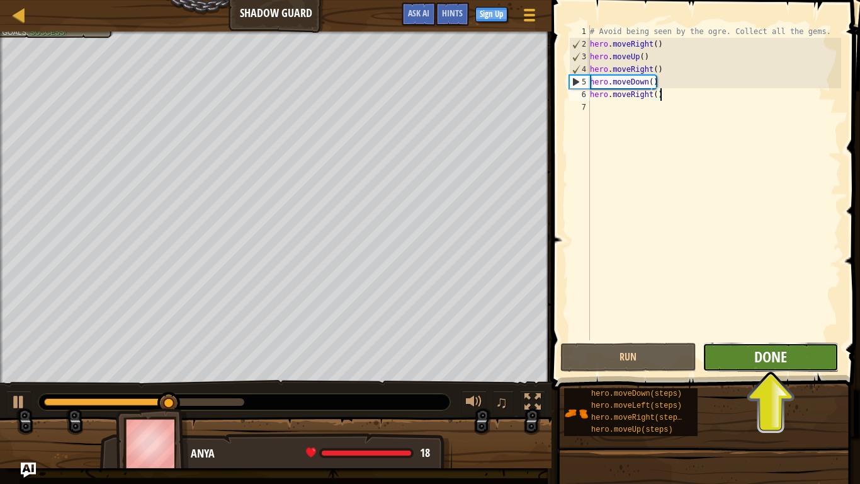
click at [758, 356] on span "Done" at bounding box center [770, 356] width 33 height 20
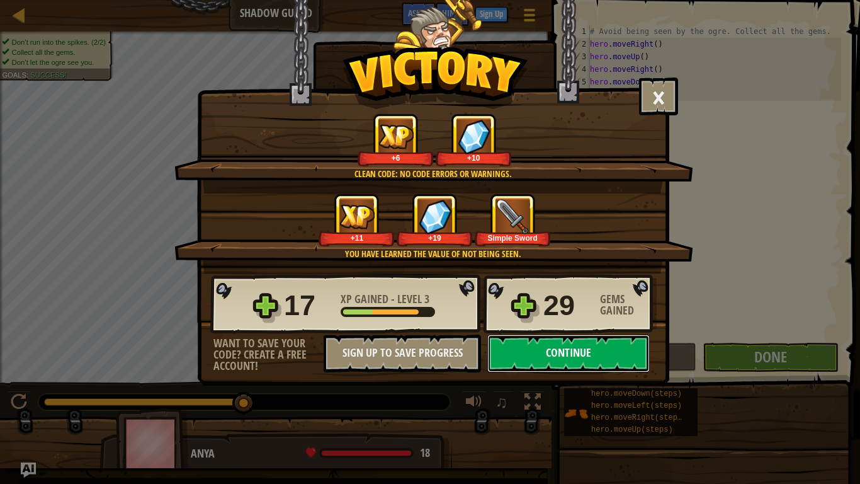
click at [547, 356] on button "Continue" at bounding box center [568, 353] width 162 height 38
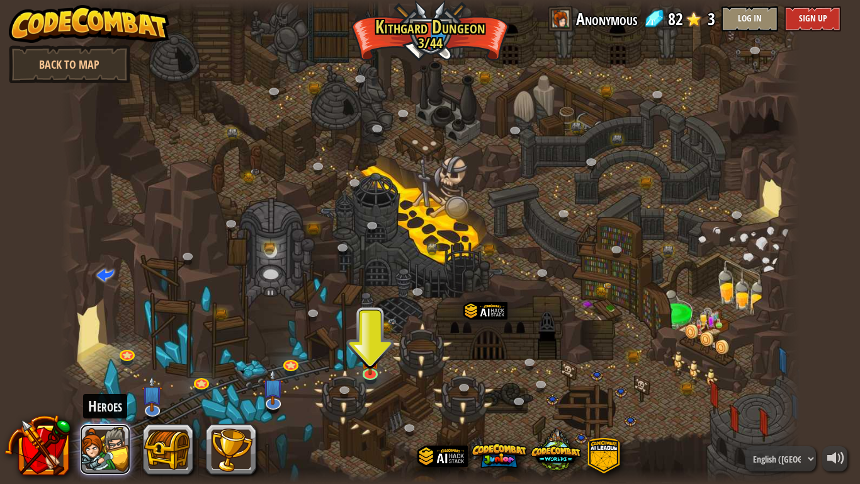
click at [105, 377] on button at bounding box center [105, 449] width 50 height 50
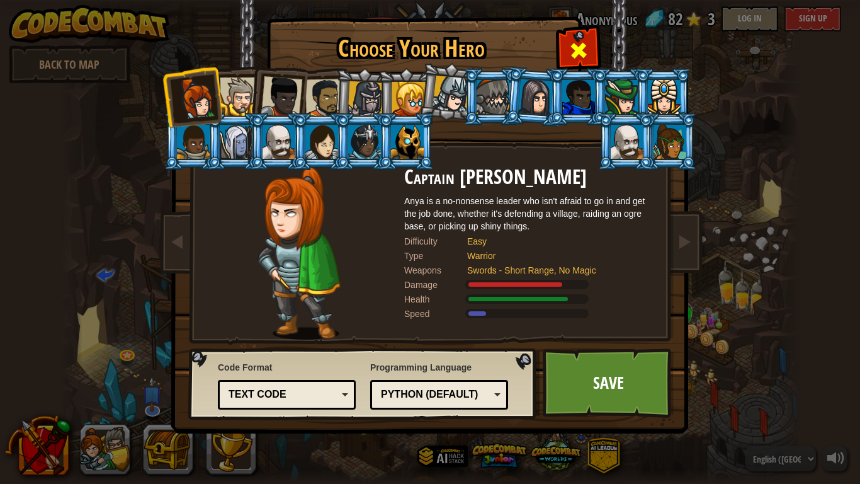
click at [586, 56] on span at bounding box center [579, 50] width 20 height 20
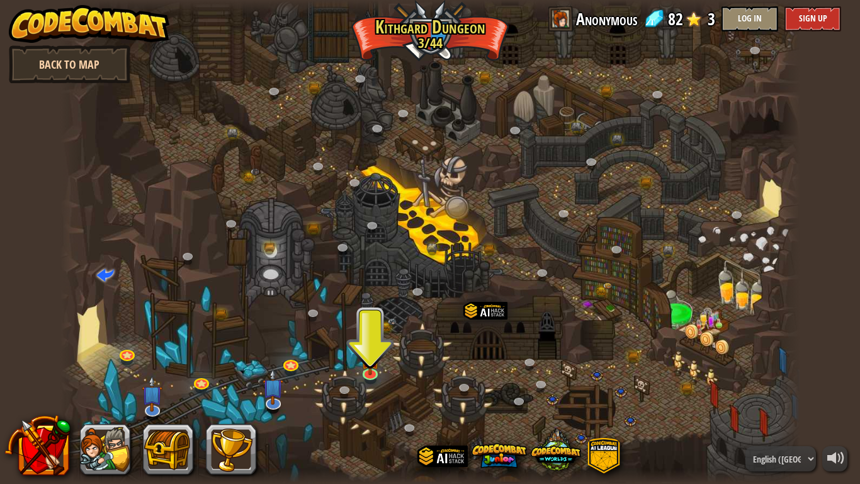
click at [122, 71] on link "Back to Map" at bounding box center [70, 64] width 122 height 38
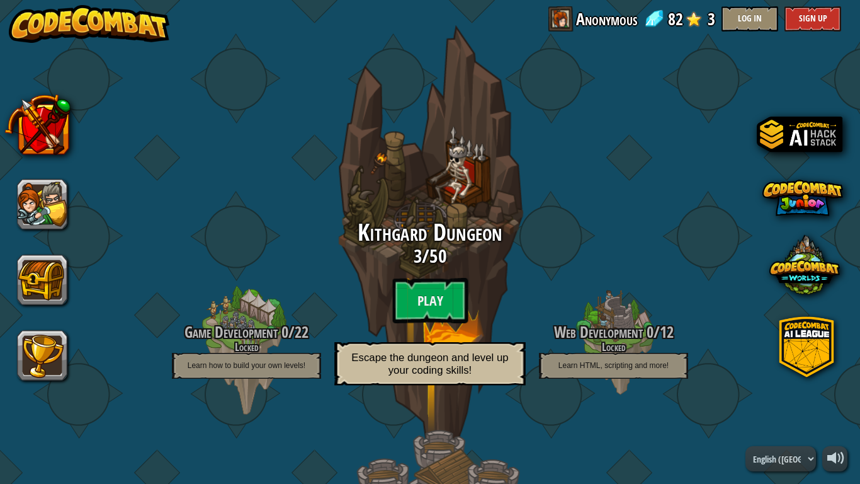
click at [449, 274] on div "Kithgard Dungeon 3 / 50 Play Escape the dungeon and level up your coding skills!" at bounding box center [429, 306] width 239 height 173
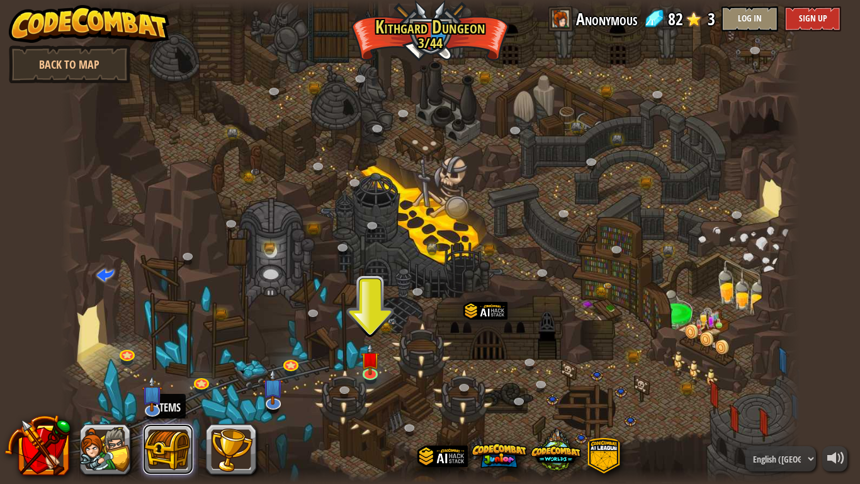
click at [175, 377] on button at bounding box center [168, 449] width 50 height 50
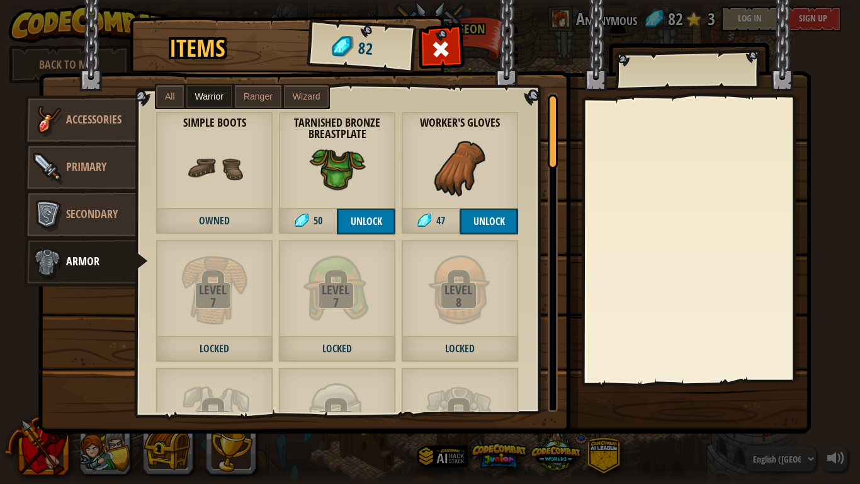
click at [111, 124] on span "Accessories" at bounding box center [93, 119] width 55 height 16
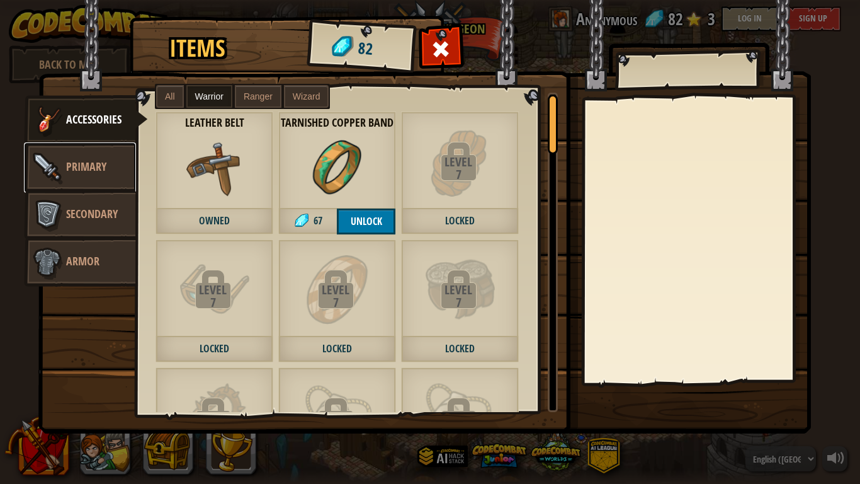
click at [97, 174] on span "Primary" at bounding box center [86, 167] width 40 height 16
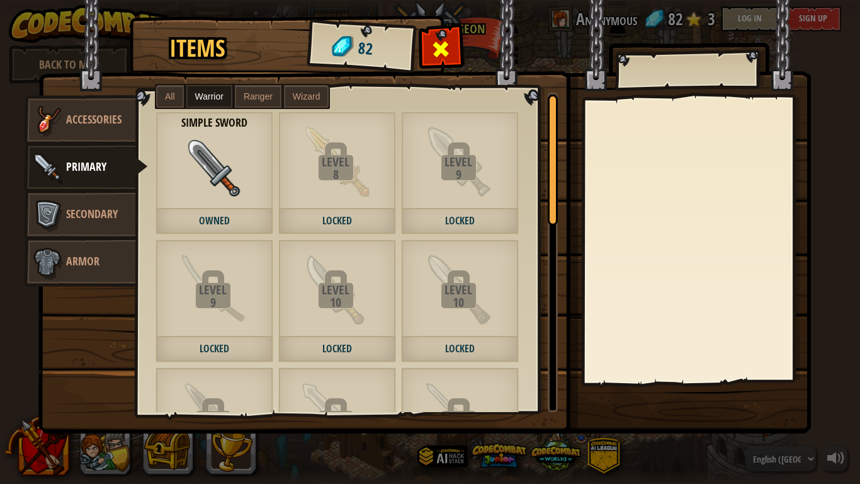
click at [428, 34] on div at bounding box center [441, 53] width 40 height 40
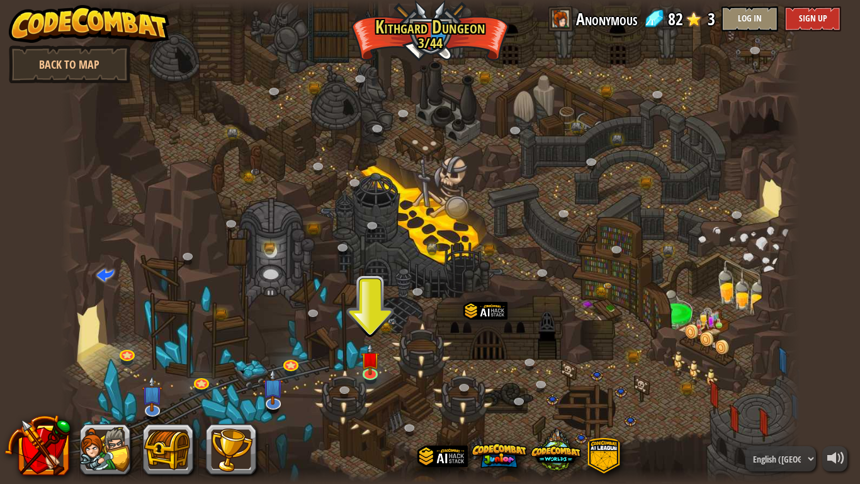
click at [561, 13] on span at bounding box center [561, 18] width 25 height 25
click at [373, 362] on img at bounding box center [370, 350] width 19 height 43
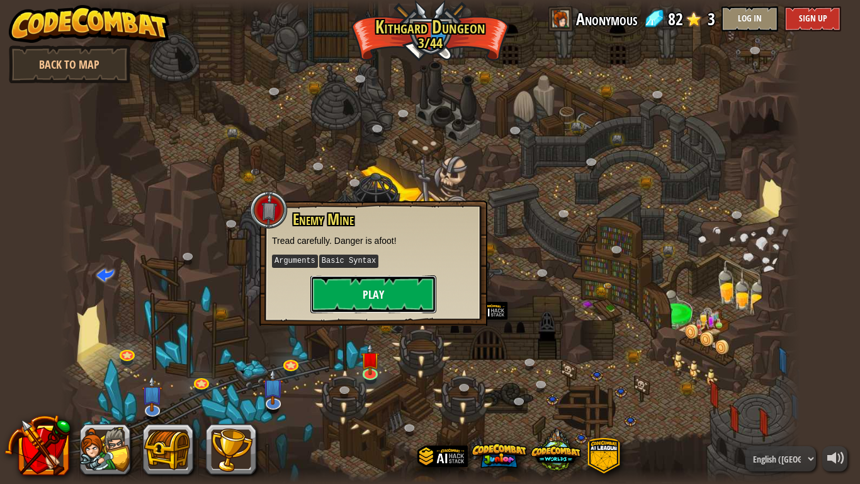
click at [373, 290] on button "Play" at bounding box center [373, 294] width 126 height 38
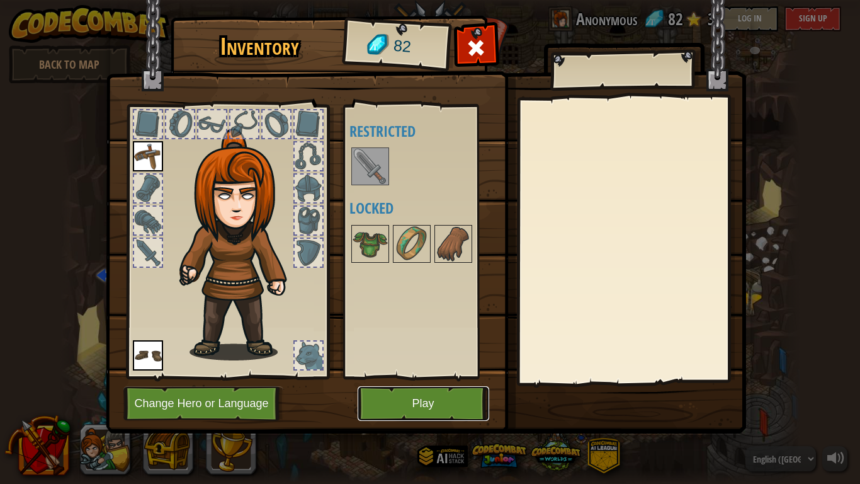
click at [448, 377] on button "Play" at bounding box center [424, 403] width 132 height 35
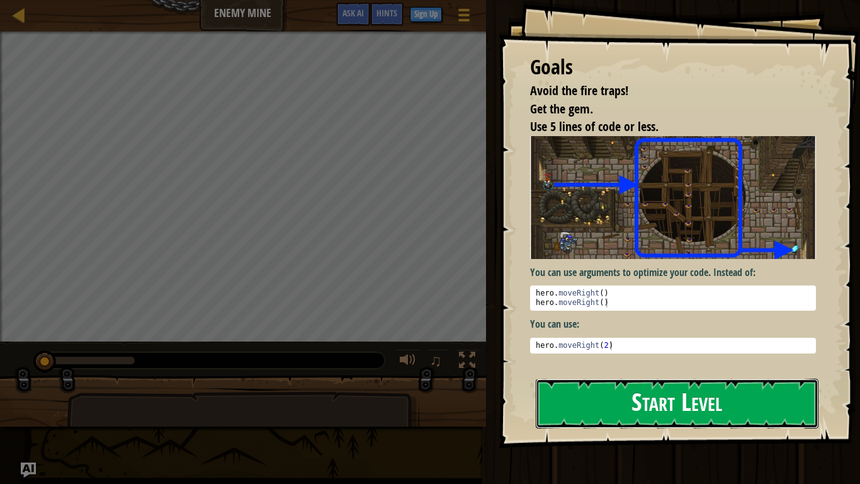
click at [701, 377] on button "Start Level" at bounding box center [677, 403] width 283 height 50
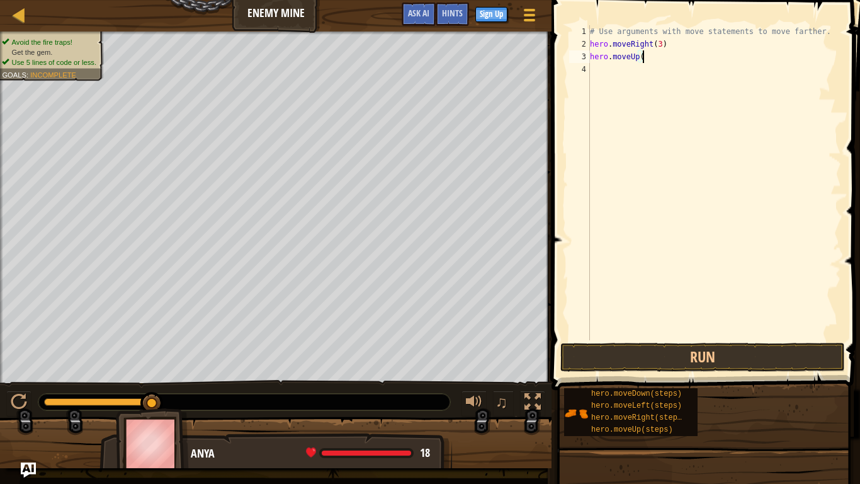
scroll to position [6, 7]
type textarea "hero.moveUp()"
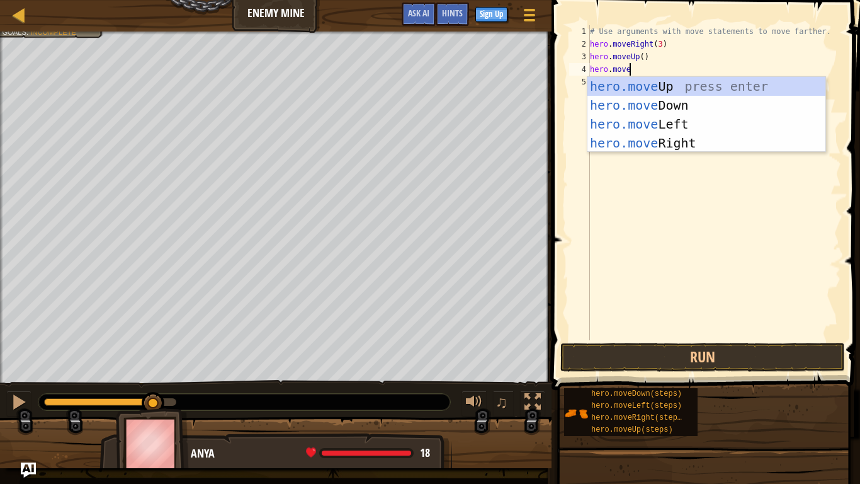
scroll to position [6, 5]
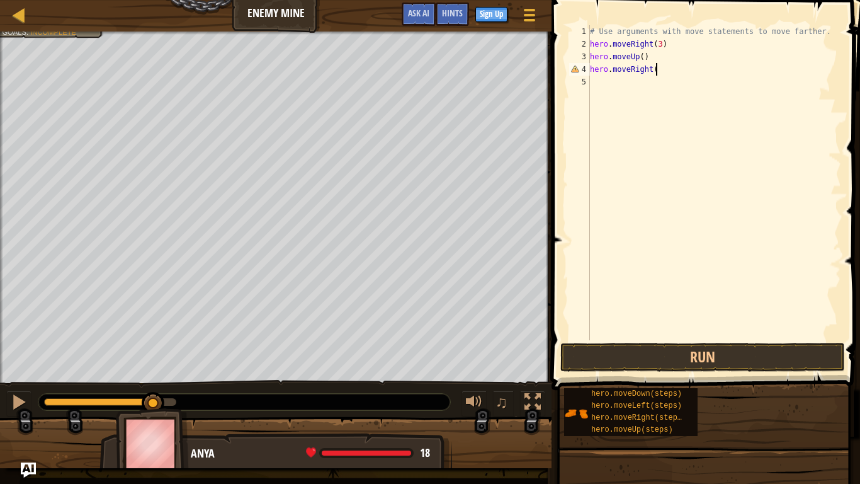
type textarea "hero.moveRight()"
type textarea "hero.moveDown(3)"
click at [565, 350] on button "Run" at bounding box center [703, 357] width 285 height 29
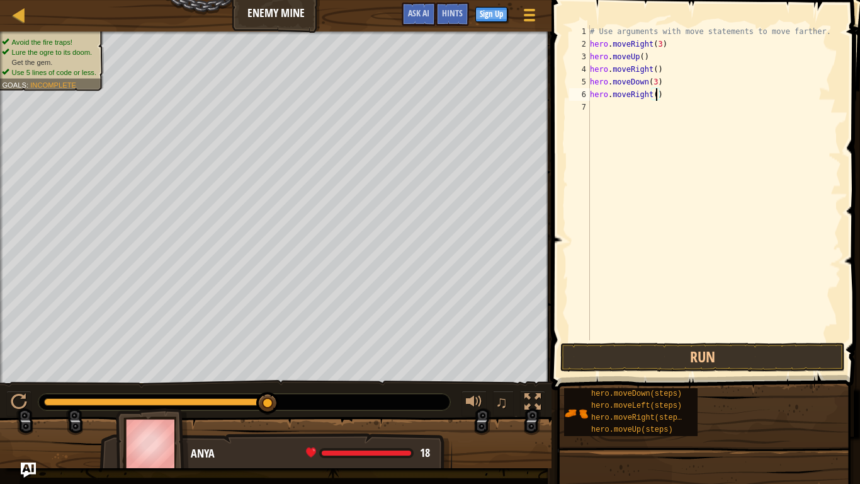
scroll to position [6, 10]
type textarea "hero.moveRight(2)"
click at [732, 355] on button "Run" at bounding box center [703, 357] width 285 height 29
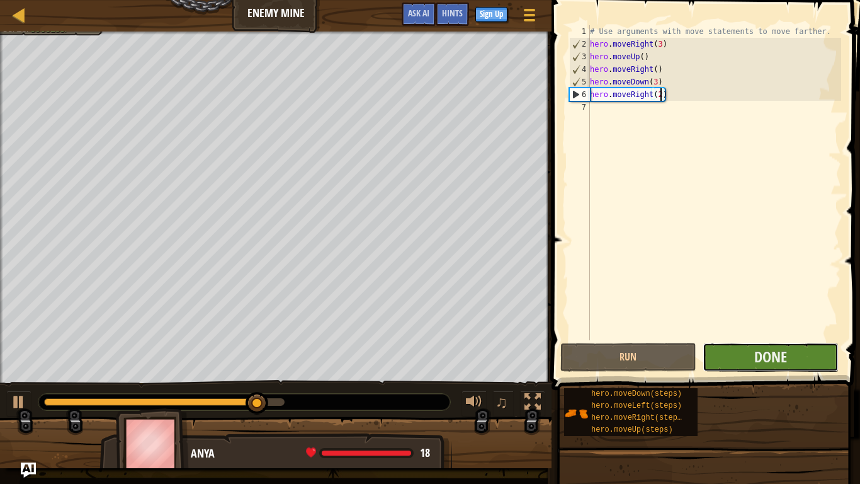
click at [805, 355] on button "Done" at bounding box center [771, 357] width 136 height 29
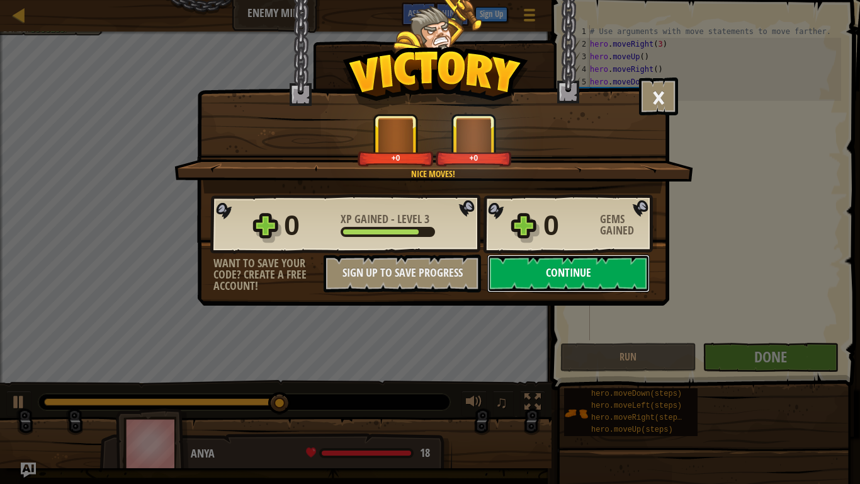
click at [579, 273] on button "Continue" at bounding box center [568, 273] width 162 height 38
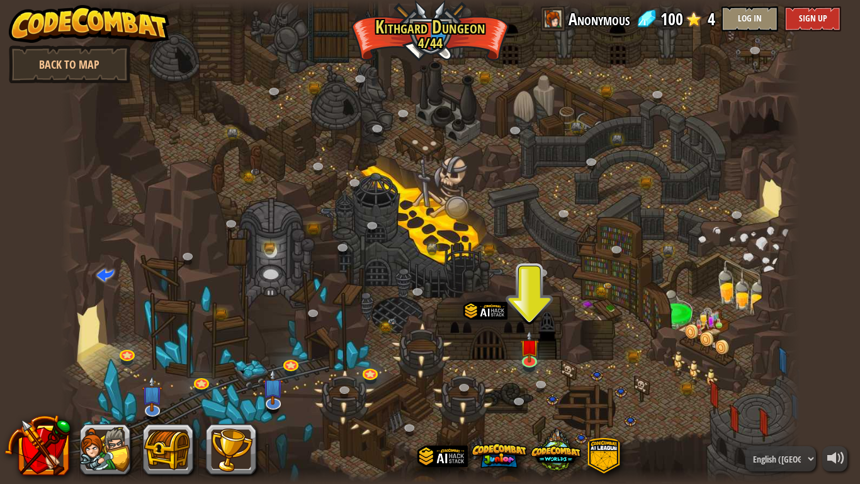
click at [443, 36] on div at bounding box center [430, 242] width 740 height 484
click at [534, 350] on img at bounding box center [529, 338] width 19 height 43
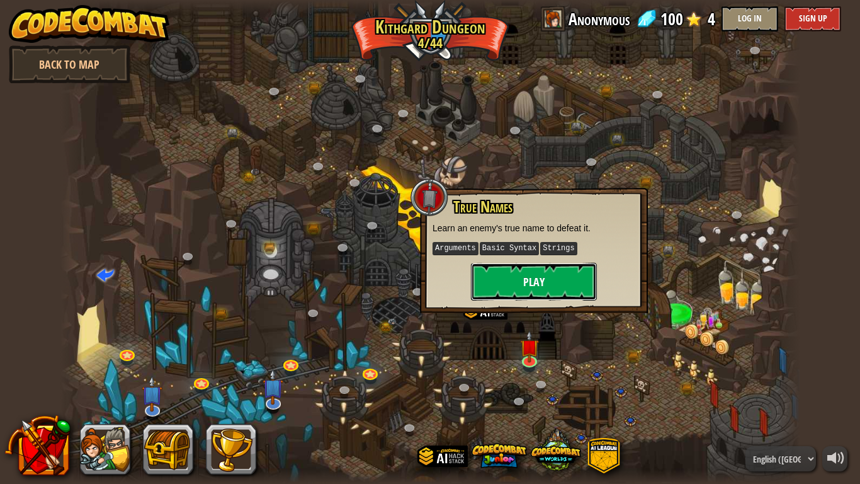
click at [538, 275] on button "Play" at bounding box center [534, 282] width 126 height 38
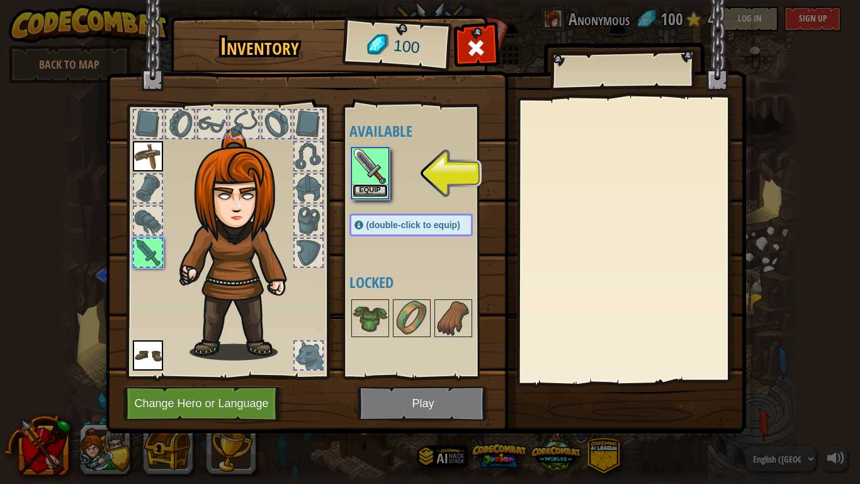
click at [367, 190] on button "Equip" at bounding box center [370, 190] width 35 height 13
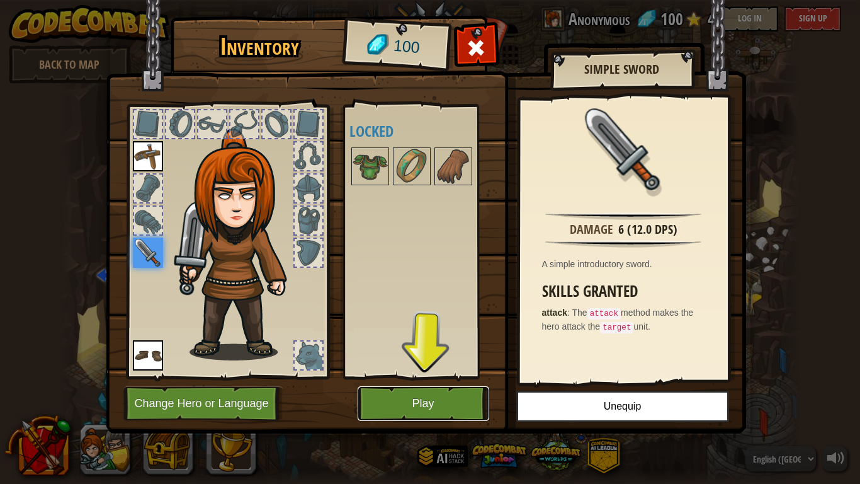
click at [443, 377] on button "Play" at bounding box center [424, 403] width 132 height 35
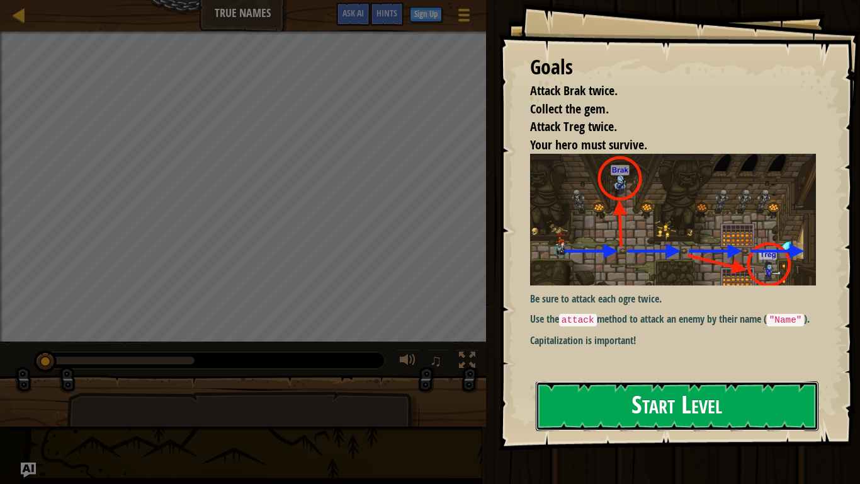
click at [706, 377] on button "Start Level" at bounding box center [677, 406] width 283 height 50
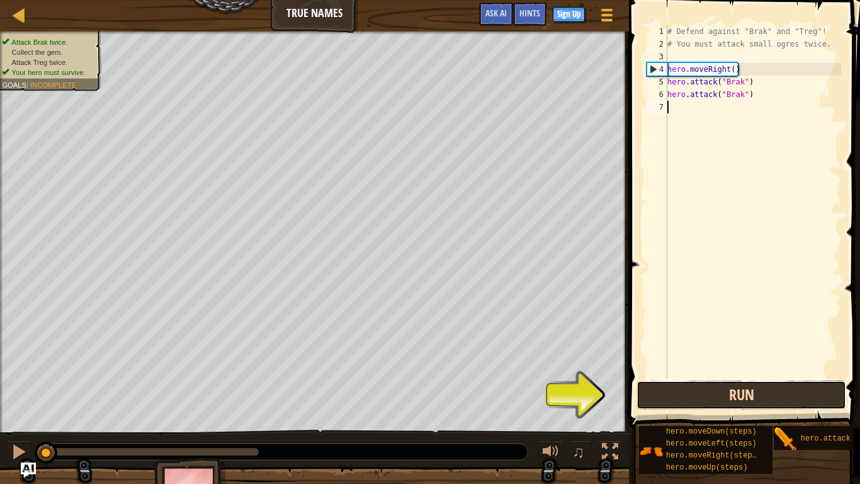
click at [761, 377] on button "Run" at bounding box center [742, 394] width 210 height 29
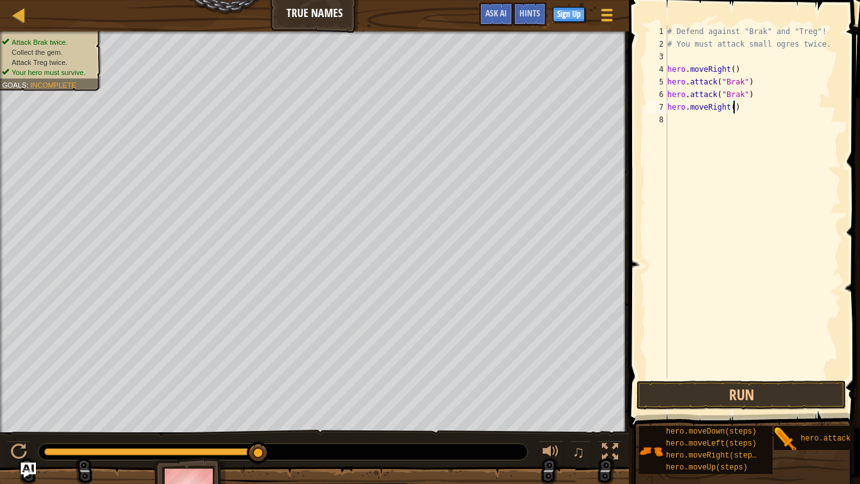
scroll to position [6, 10]
type textarea "hero.moveRight()"
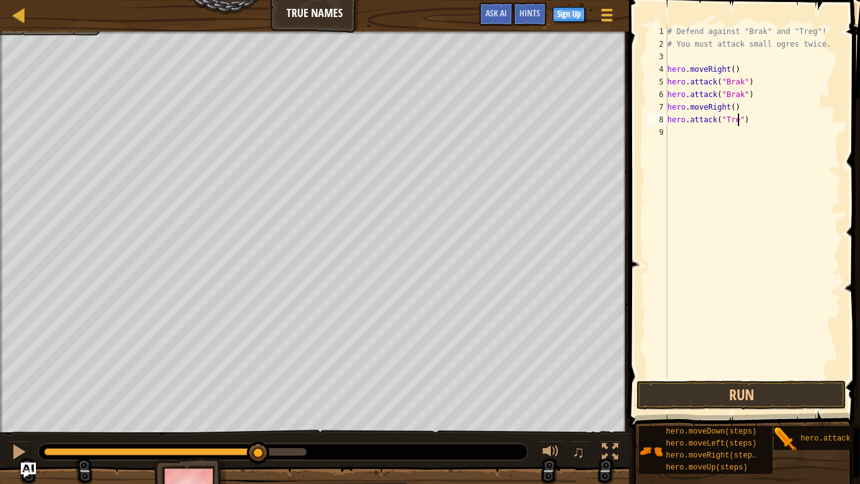
scroll to position [6, 11]
drag, startPoint x: 782, startPoint y: 131, endPoint x: 667, endPoint y: 123, distance: 114.9
click at [667, 123] on div "hero.attack("Treg") 1 2 3 4 5 6 7 8 9 # Defend against "Brak" and "Treg"! # You…" at bounding box center [742, 201] width 197 height 353
type textarea "hero.attack("Treg")"
click at [717, 144] on div "# Defend against "Brak" and "Treg"! # You must attack small ogres twice. hero .…" at bounding box center [753, 201] width 176 height 353
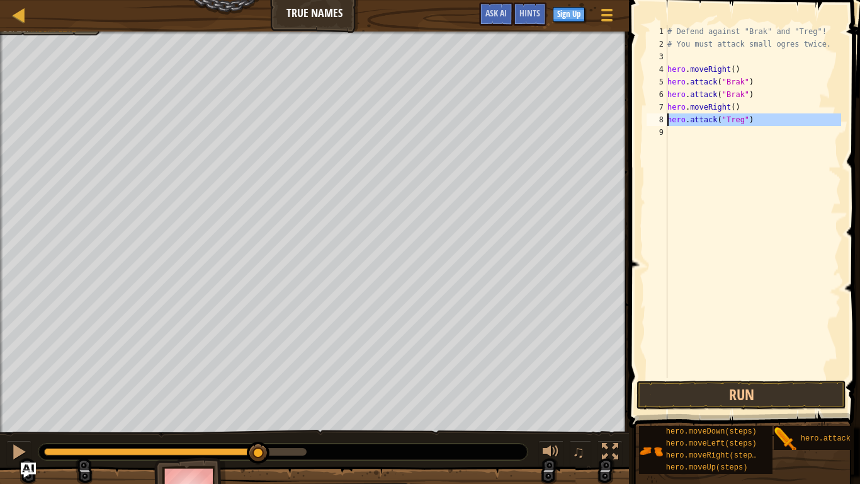
scroll to position [6, 0]
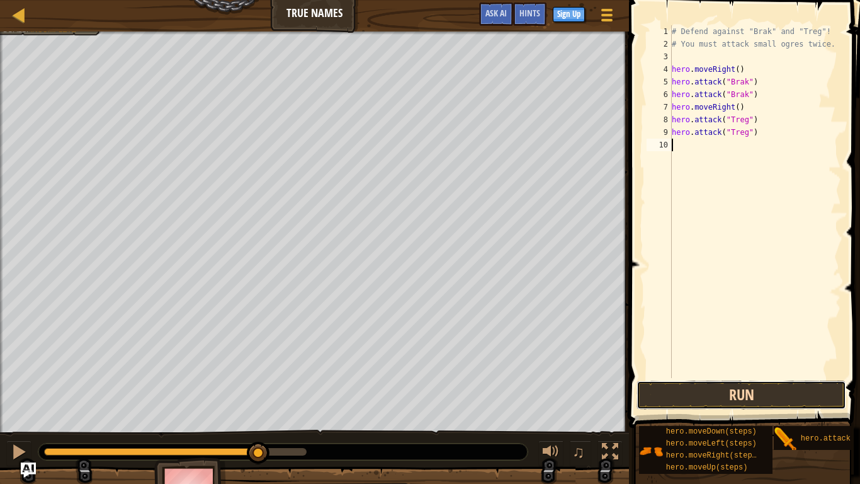
click at [790, 377] on button "Run" at bounding box center [742, 394] width 210 height 29
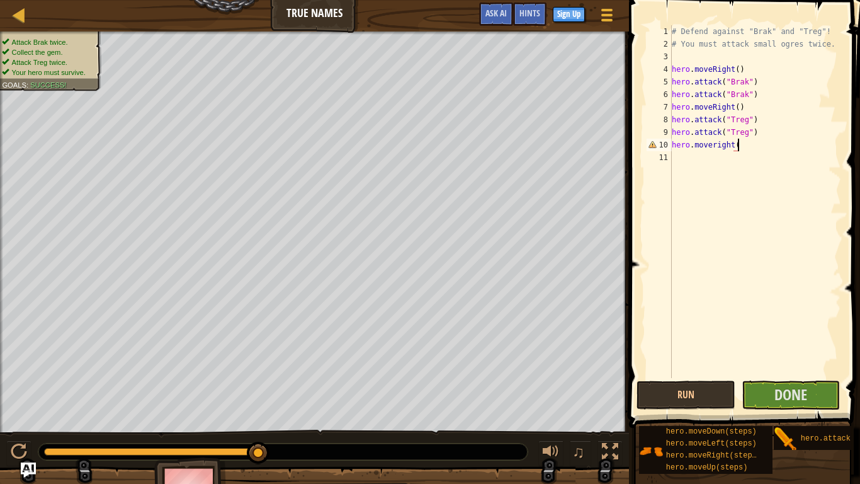
scroll to position [6, 9]
type textarea "hero.moveR"
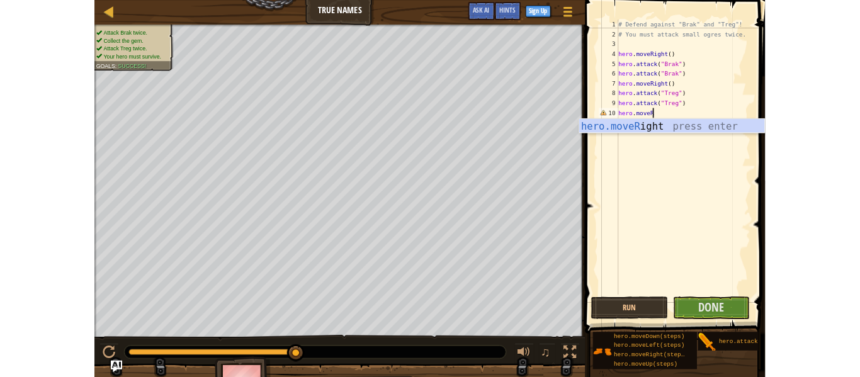
scroll to position [6, 0]
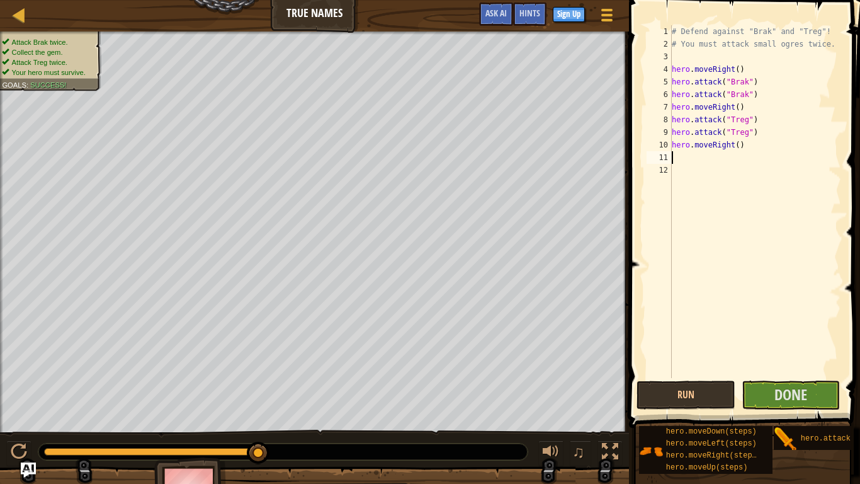
click at [737, 154] on div "# Defend against "Brak" and "Treg"! # You must attack small ogres twice. hero .…" at bounding box center [755, 214] width 172 height 378
click at [739, 145] on div "# Defend against "Brak" and "Treg"! # You must attack small ogres twice. hero .…" at bounding box center [755, 214] width 172 height 378
type textarea "hero.moveRight()"
click at [820, 377] on button "Done" at bounding box center [791, 394] width 99 height 29
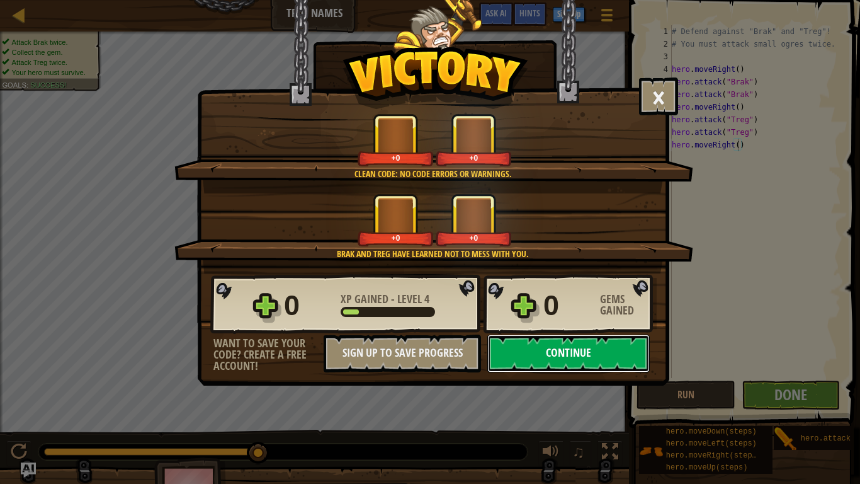
click at [562, 350] on button "Continue" at bounding box center [568, 353] width 162 height 38
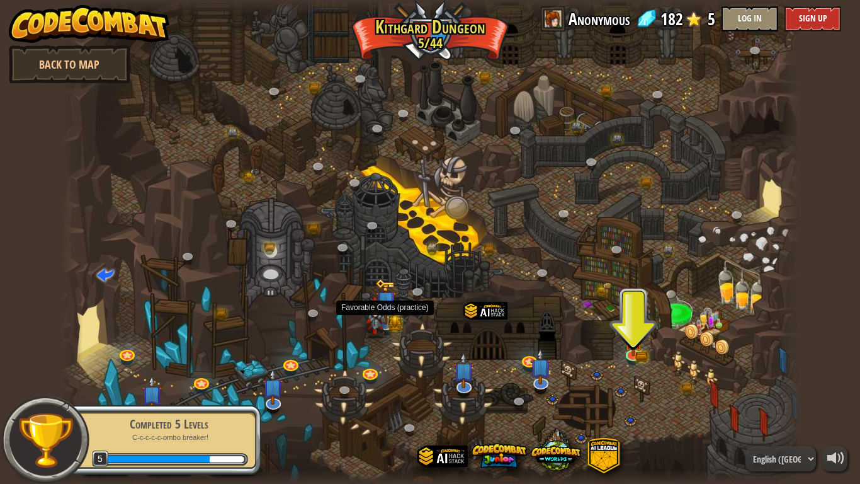
click at [380, 309] on img at bounding box center [375, 317] width 21 height 41
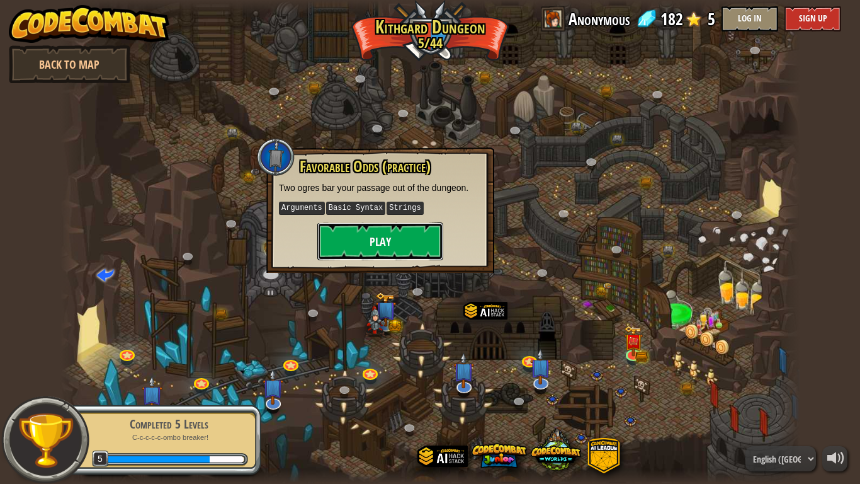
click at [373, 242] on button "Play" at bounding box center [380, 241] width 126 height 38
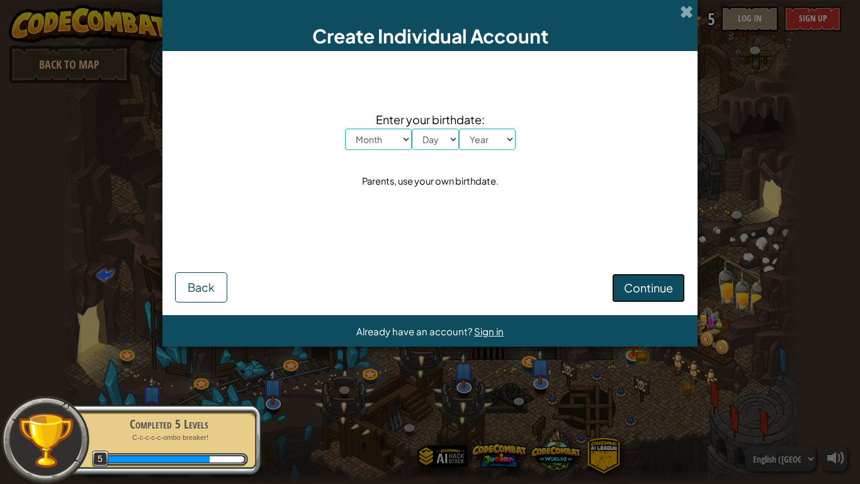
click at [650, 280] on span "Continue" at bounding box center [648, 287] width 49 height 14
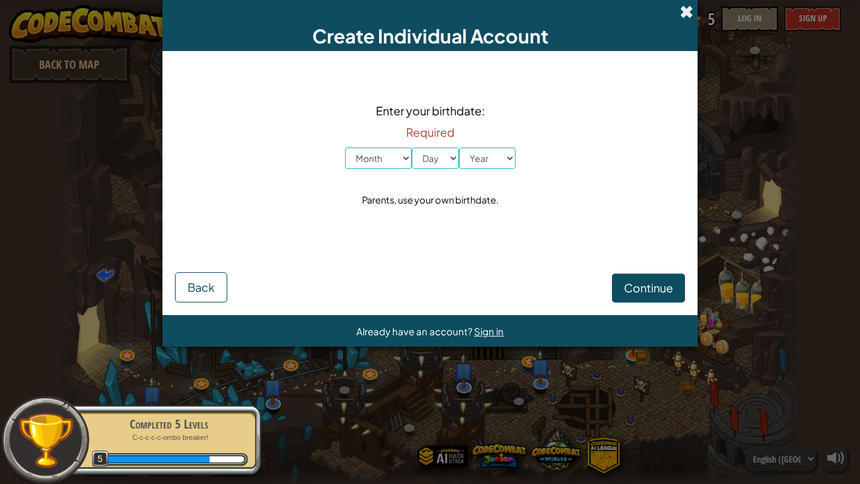
click at [689, 6] on span at bounding box center [686, 11] width 13 height 13
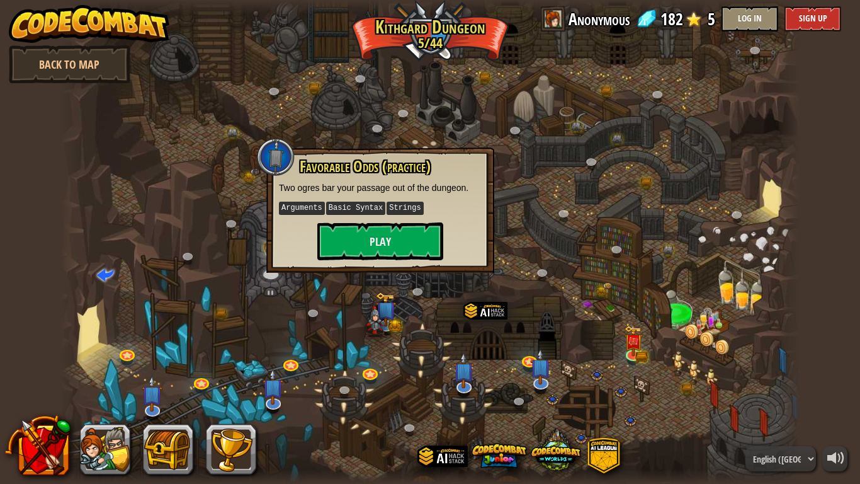
click at [621, 209] on div at bounding box center [430, 242] width 740 height 484
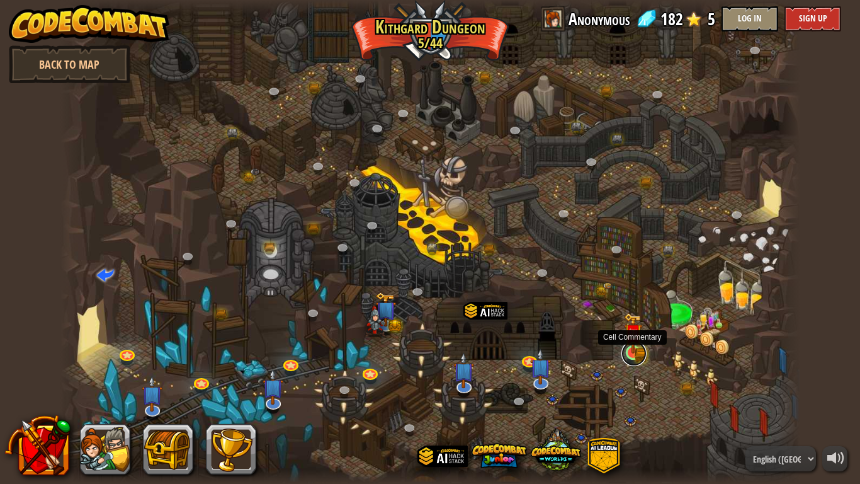
click at [644, 351] on link at bounding box center [634, 353] width 25 height 25
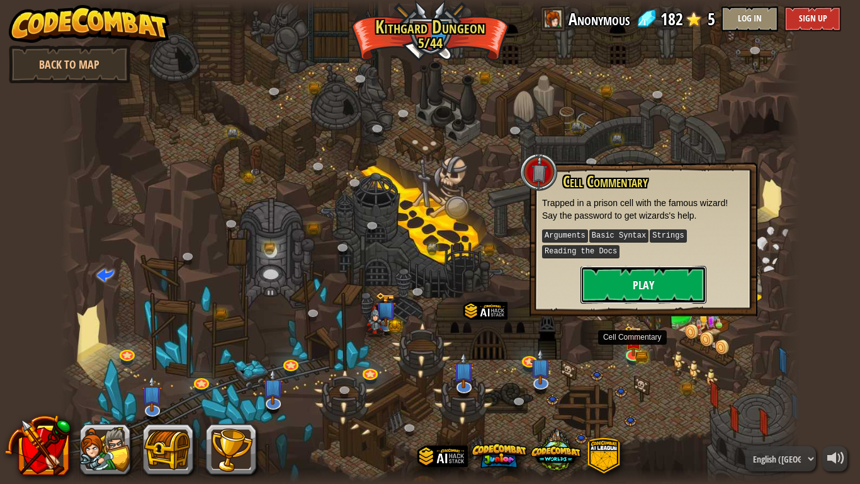
click at [628, 289] on button "Play" at bounding box center [644, 285] width 126 height 38
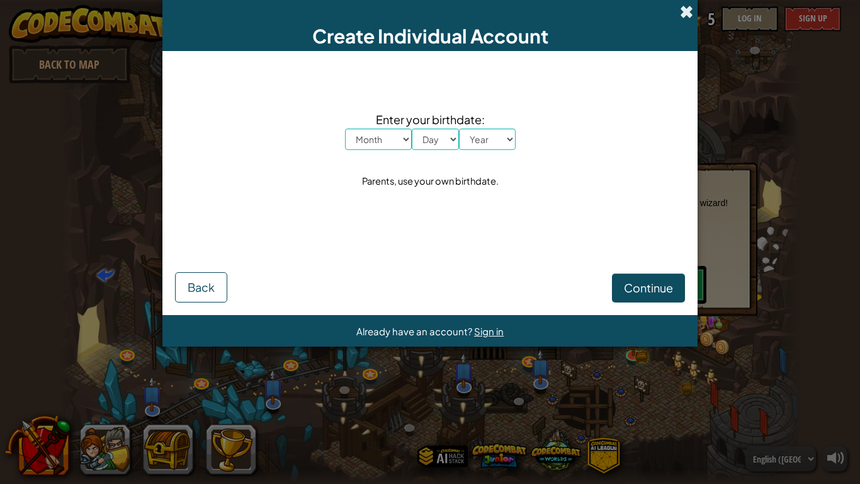
click at [691, 11] on span at bounding box center [686, 11] width 13 height 13
